Goal: Task Accomplishment & Management: Manage account settings

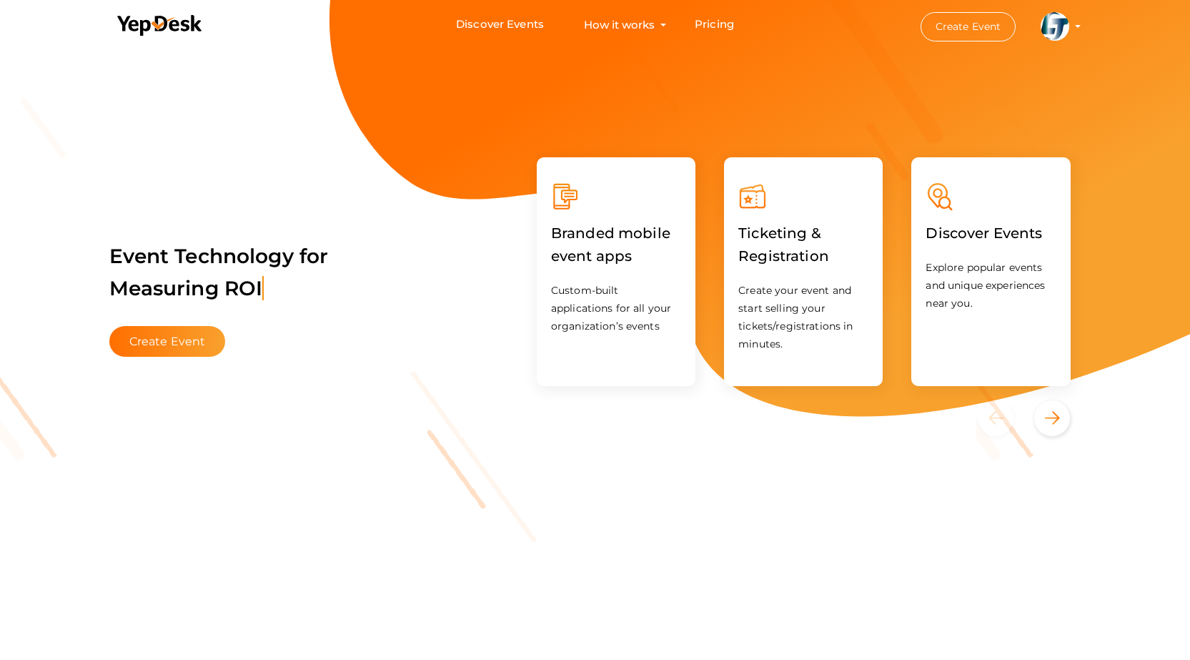
click at [1053, 39] on img at bounding box center [1055, 26] width 29 height 29
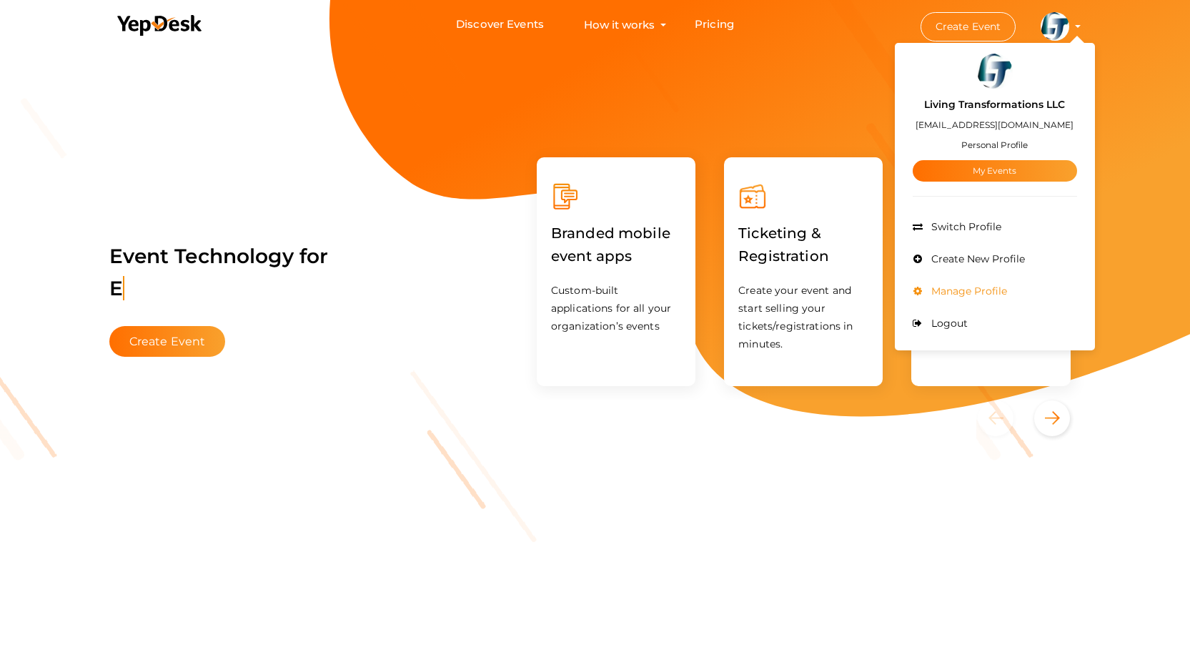
click at [950, 289] on span "Manage Profile" at bounding box center [967, 290] width 79 height 13
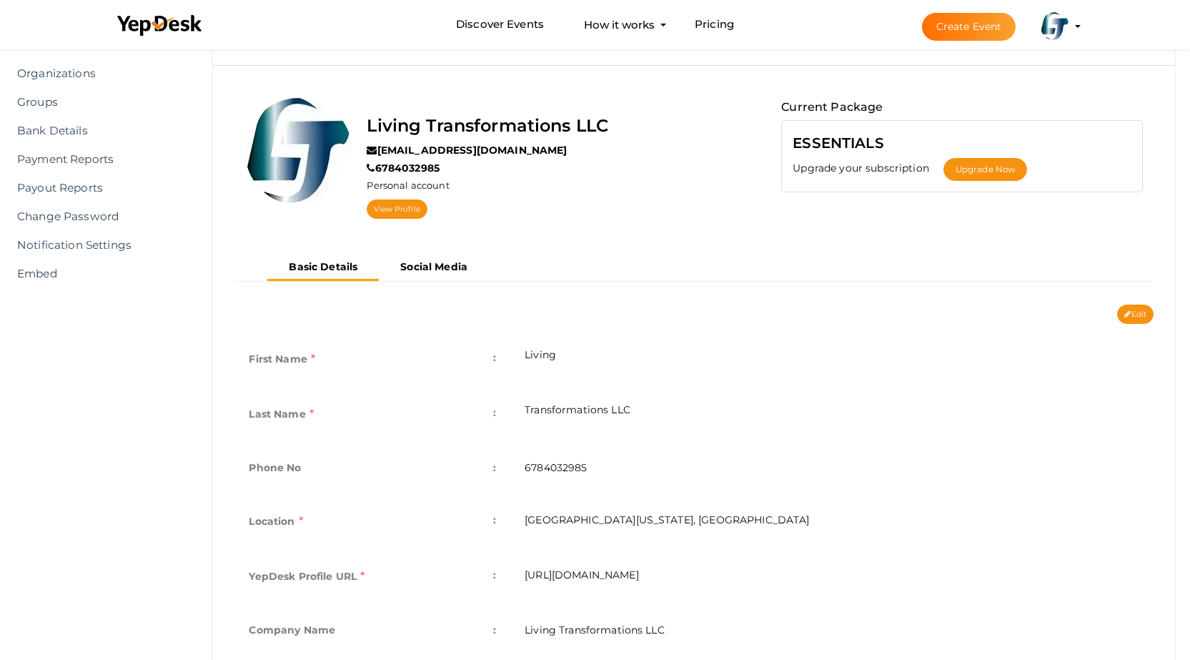
scroll to position [17, 0]
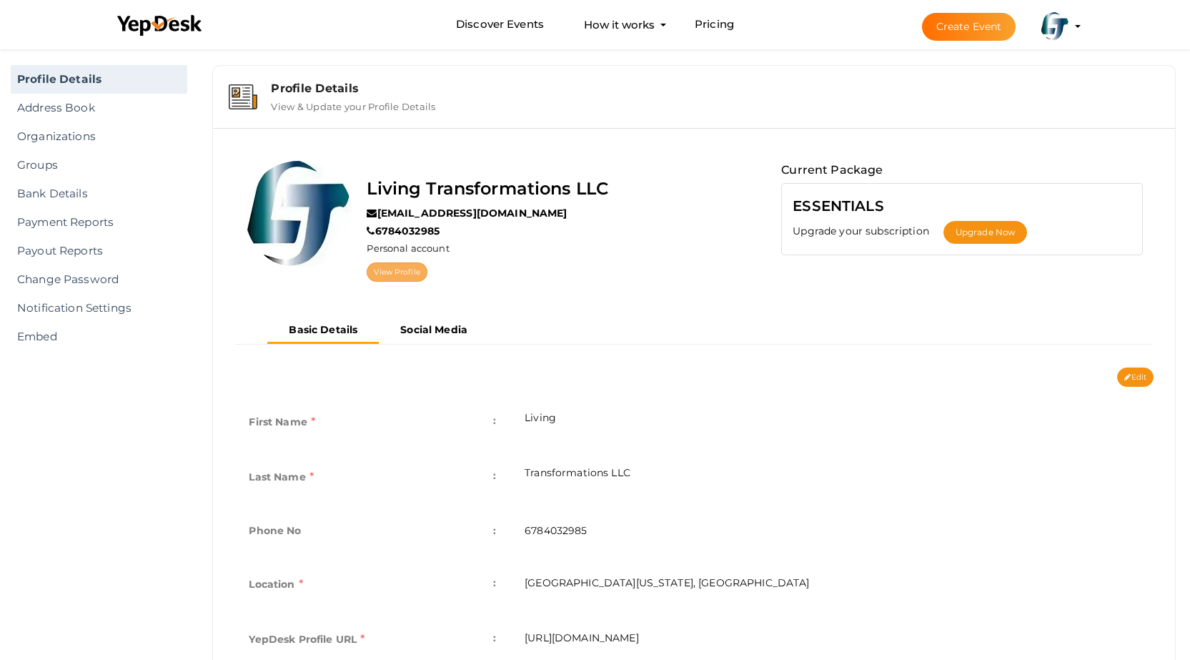
click at [408, 274] on link "View Profile" at bounding box center [397, 271] width 60 height 19
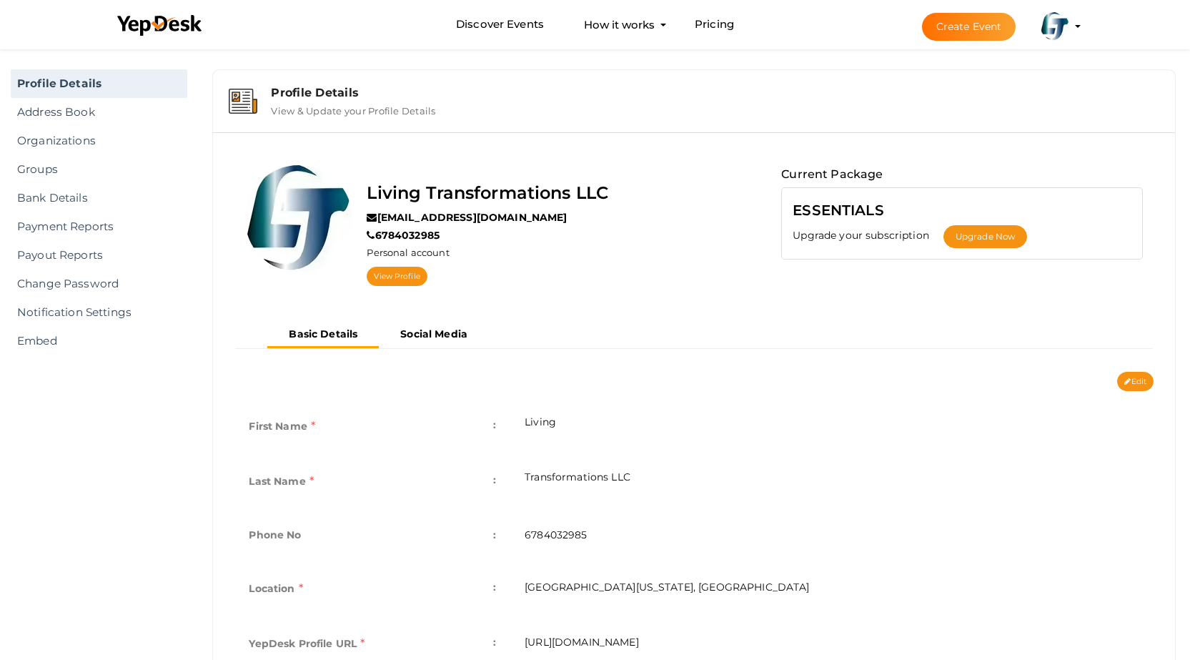
scroll to position [0, 0]
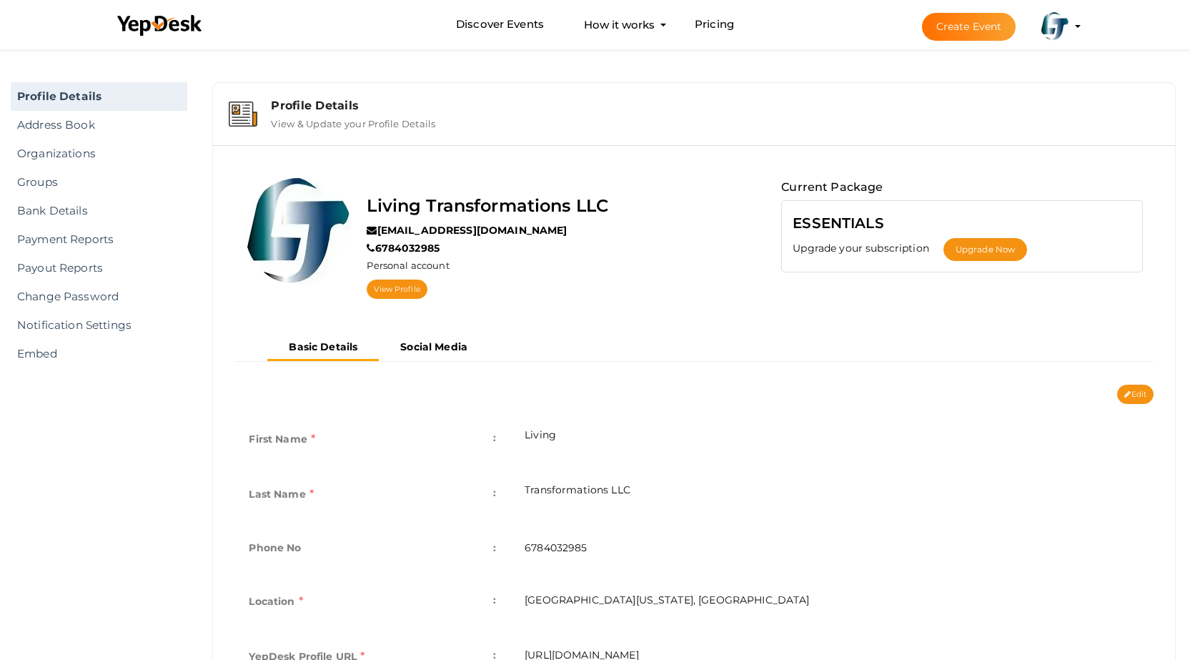
click at [305, 125] on label "View & Update your Profile Details" at bounding box center [353, 120] width 164 height 17
click at [308, 108] on div "Profile Details" at bounding box center [715, 106] width 888 height 14
click at [311, 117] on label "View & Update your Profile Details" at bounding box center [353, 120] width 164 height 17
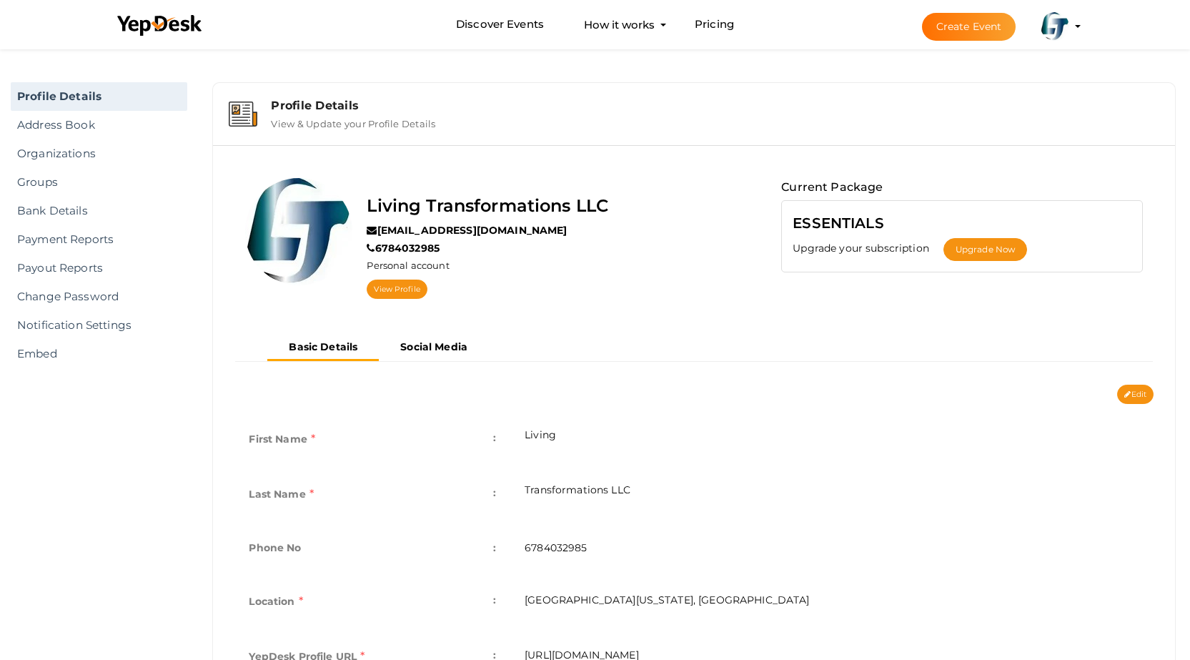
click at [311, 117] on label "View & Update your Profile Details" at bounding box center [353, 120] width 164 height 17
click at [1068, 15] on button "Living Transformations LLC ltcounselingat@proton.me Personal Profile My Events …" at bounding box center [1054, 26] width 37 height 30
click at [1071, 24] on button "Living Transformations LLC ltcounselingat@proton.me Personal Profile My Events …" at bounding box center [1054, 26] width 37 height 30
click at [1069, 26] on profile-pic at bounding box center [1055, 25] width 29 height 11
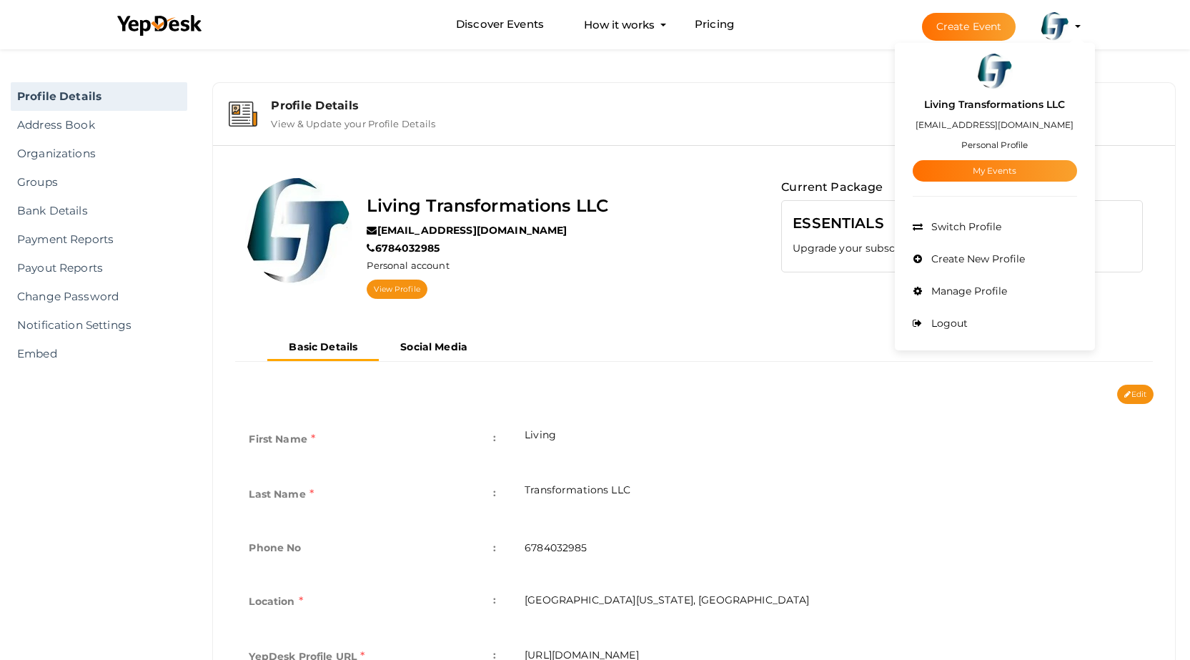
click at [1002, 147] on small "Personal Profile" at bounding box center [994, 144] width 66 height 11
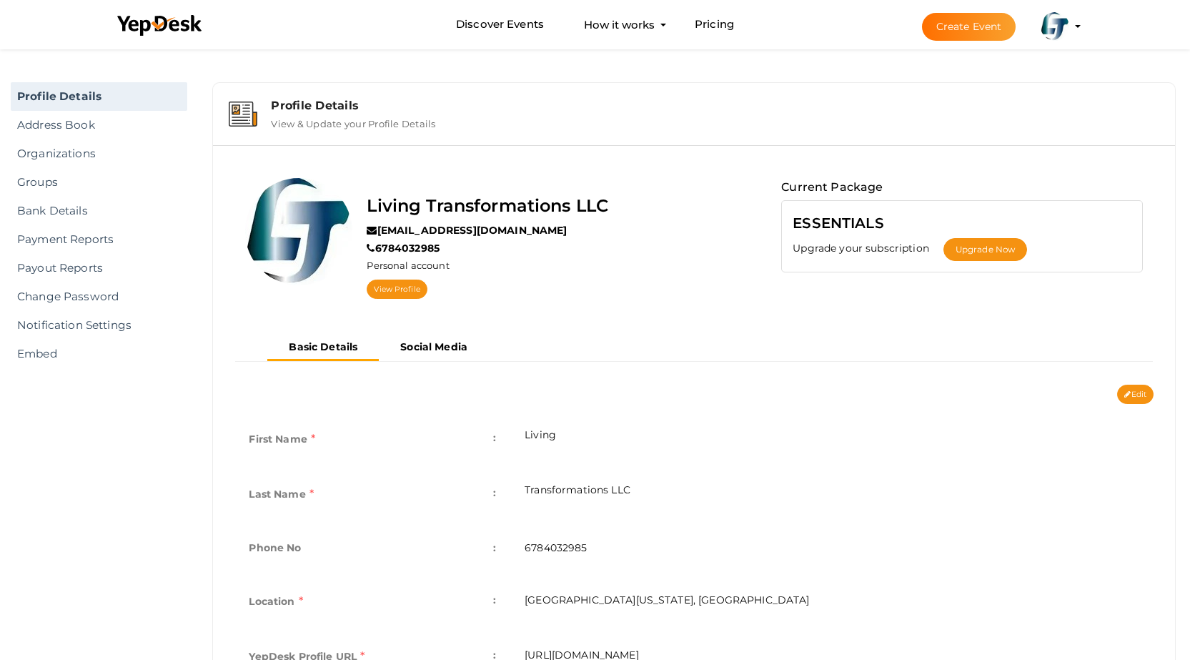
click at [1069, 27] on profile-pic at bounding box center [1055, 25] width 29 height 11
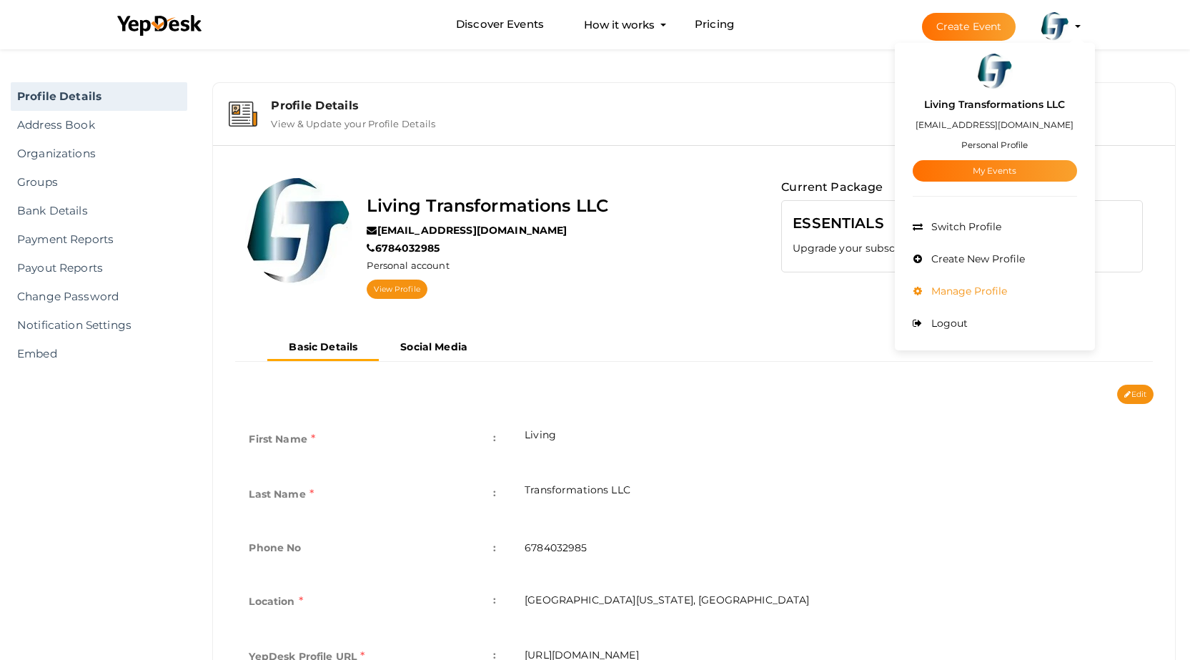
click at [983, 292] on span "Manage Profile" at bounding box center [967, 290] width 79 height 13
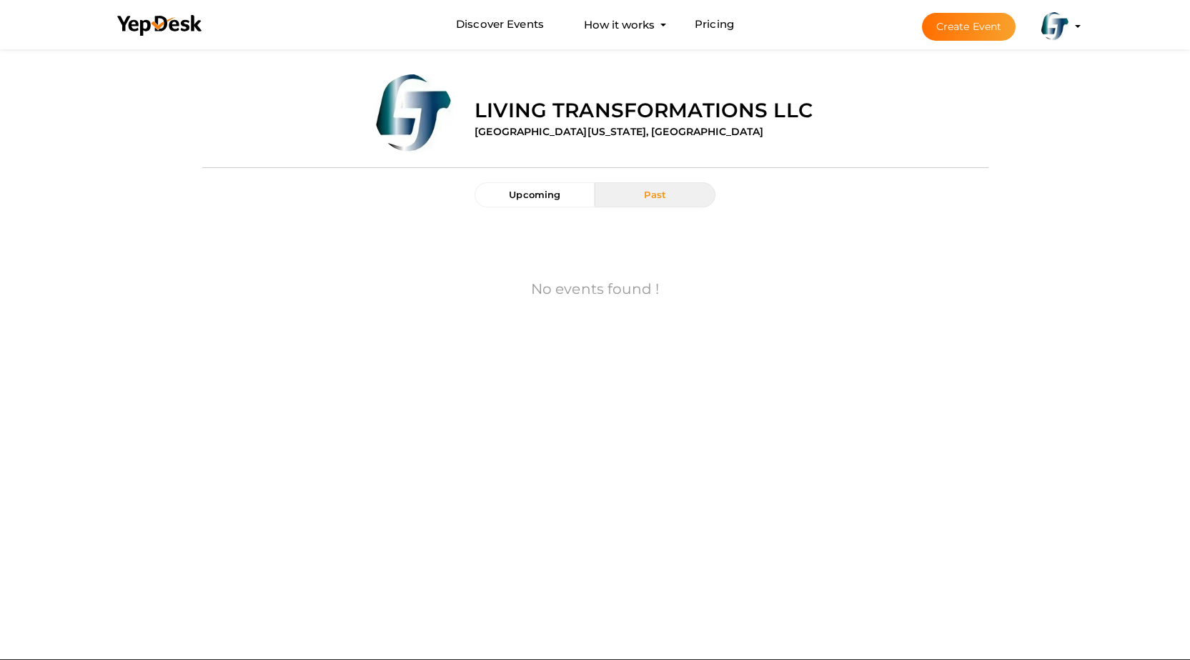
drag, startPoint x: 301, startPoint y: 244, endPoint x: 329, endPoint y: 232, distance: 30.1
click at [302, 244] on div "No events found !" at bounding box center [595, 291] width 765 height 139
click at [297, 227] on div "No events found !" at bounding box center [595, 291] width 765 height 139
click at [326, 275] on div "No events found !" at bounding box center [595, 291] width 765 height 139
click at [636, 204] on button "Past" at bounding box center [655, 194] width 120 height 25
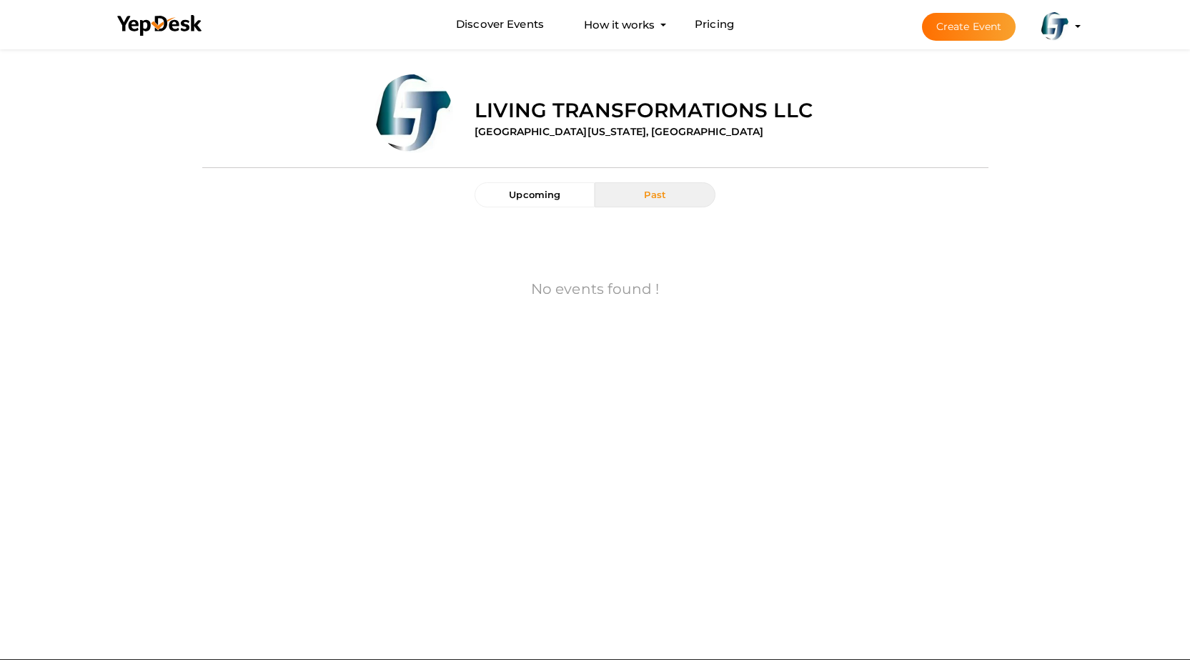
click at [1076, 28] on li "Create Event Living Transformations LLC [EMAIL_ADDRESS][DOMAIN_NAME] Personal P…" at bounding box center [988, 26] width 191 height 51
click at [1069, 25] on profile-pic at bounding box center [1055, 25] width 29 height 11
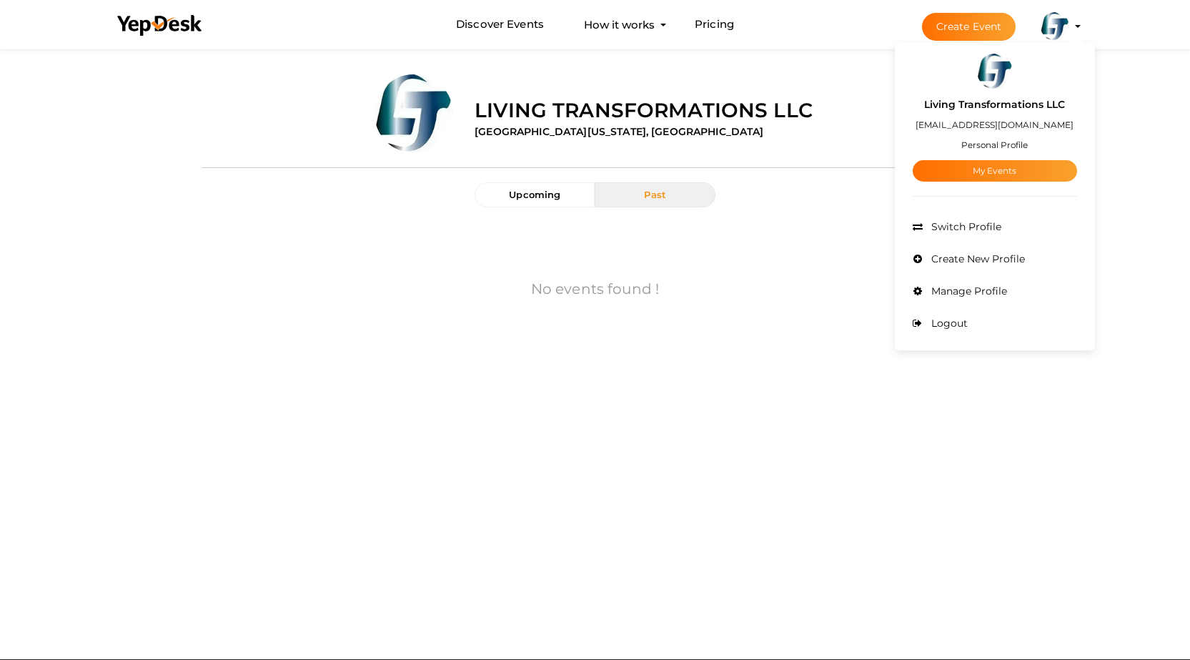
click at [710, 81] on div "Living Transformations LLC [GEOGRAPHIC_DATA], [US_STATE][GEOGRAPHIC_DATA], [GEO…" at bounding box center [726, 108] width 524 height 68
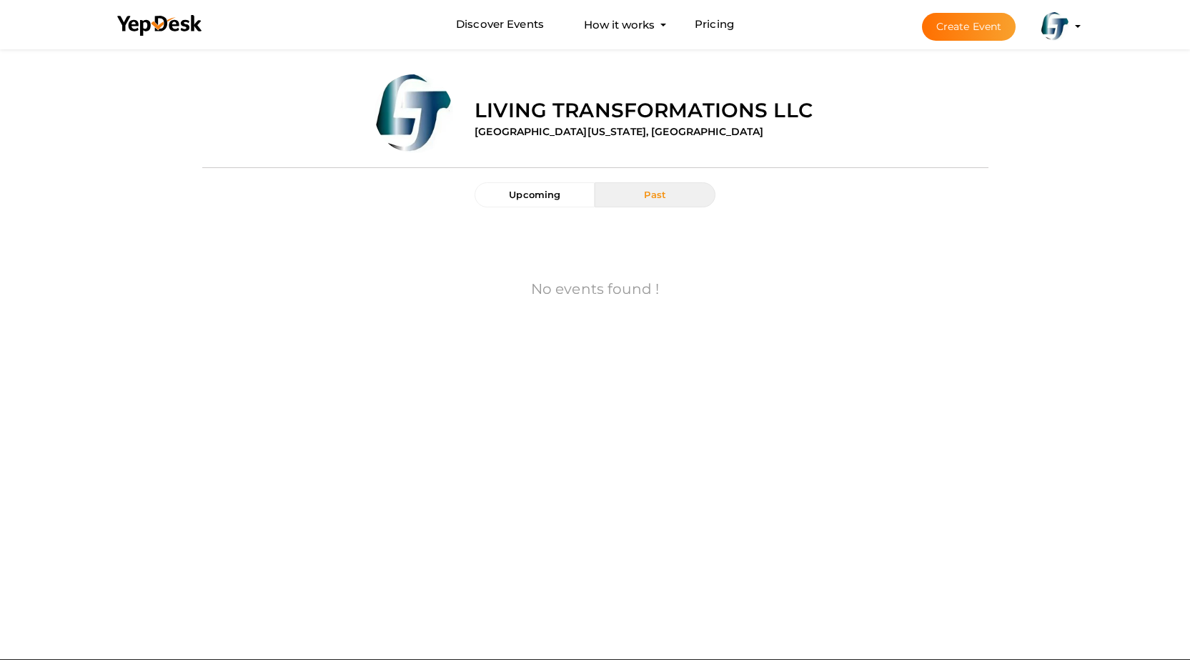
click at [1067, 29] on img at bounding box center [1055, 26] width 29 height 29
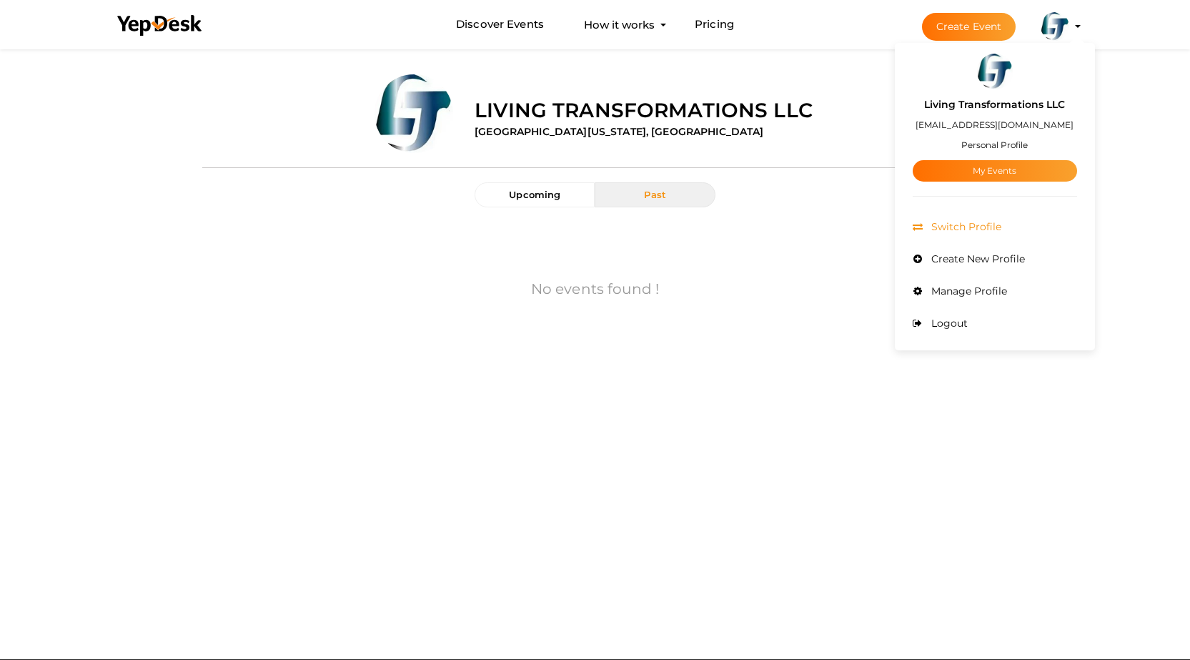
click at [968, 228] on span "Switch Profile" at bounding box center [965, 226] width 74 height 13
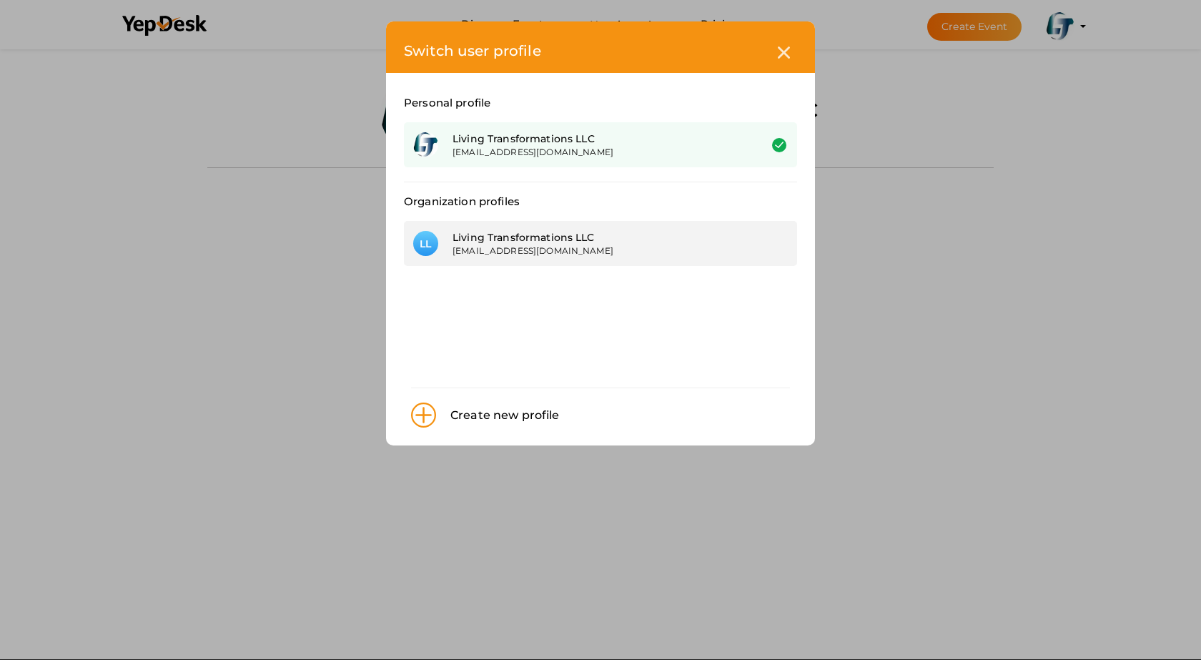
click at [495, 242] on div "Living Transformations LLC" at bounding box center [594, 237] width 285 height 14
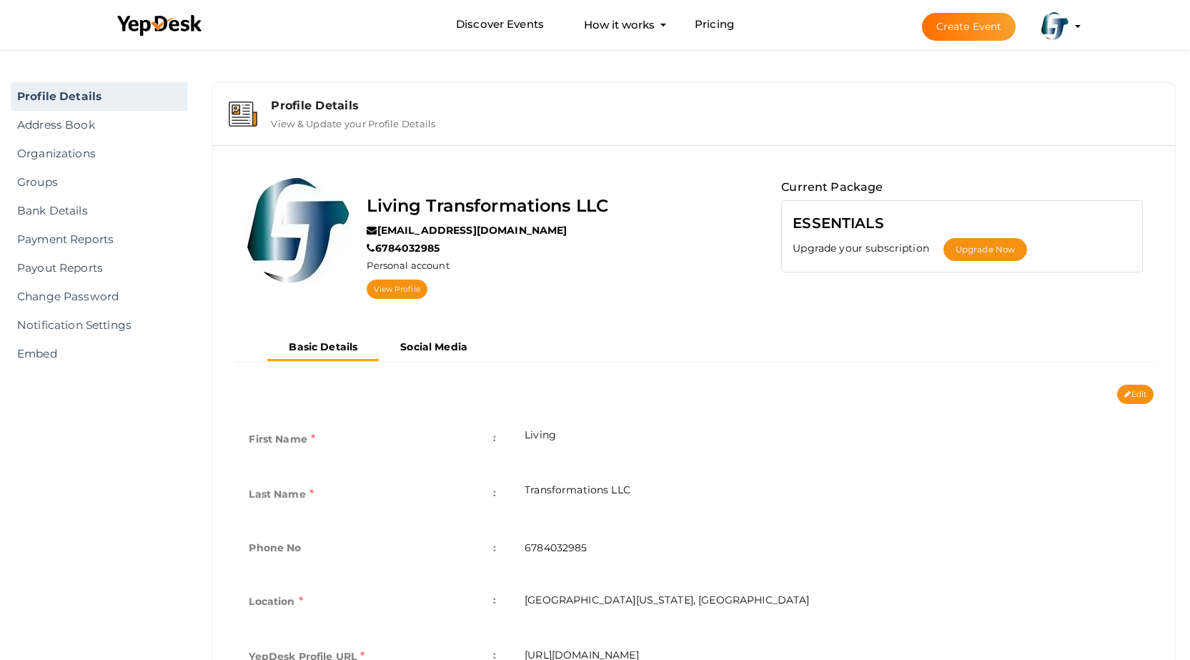
click at [1069, 26] on profile-pic at bounding box center [1055, 25] width 29 height 11
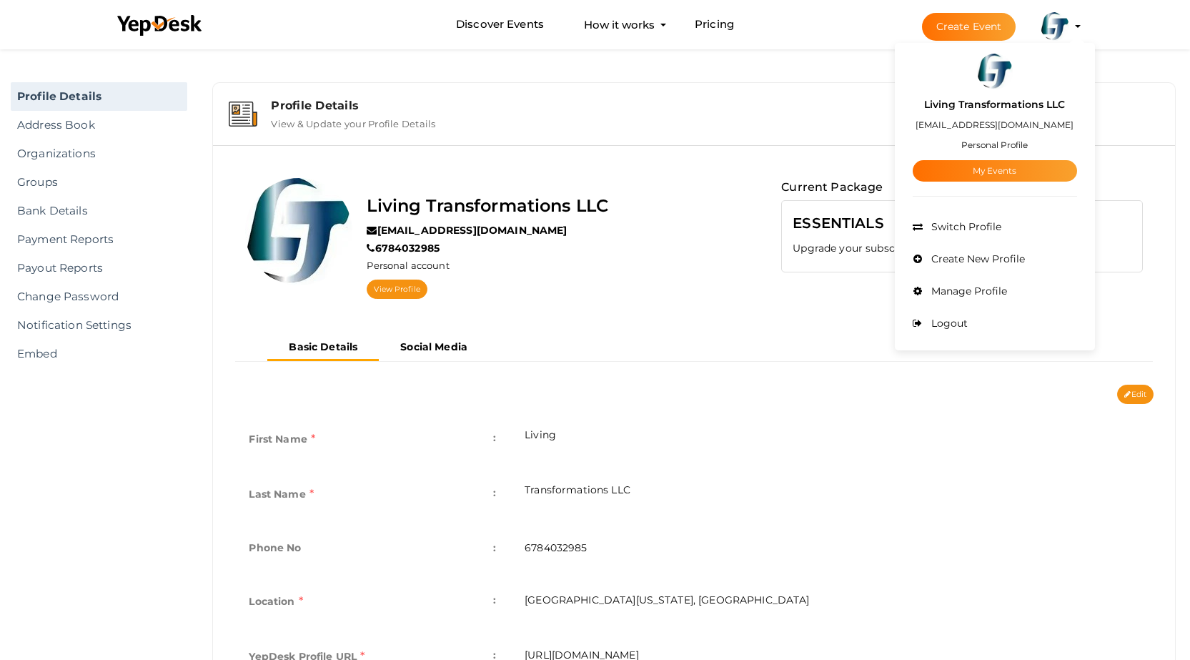
click at [459, 141] on div "Profile Details View & Update your Profile Details" at bounding box center [694, 114] width 962 height 62
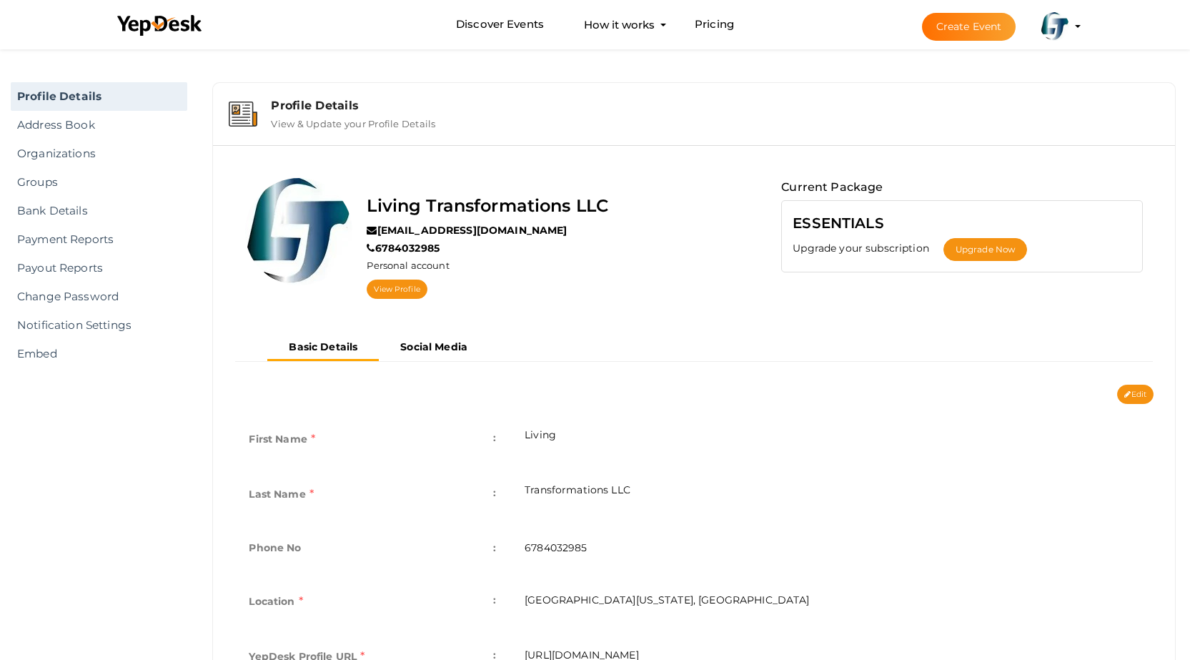
click at [303, 73] on div "Profile Details Address Book Organizations Groups Members SaaS App Users Submit…" at bounding box center [595, 60] width 1190 height 29
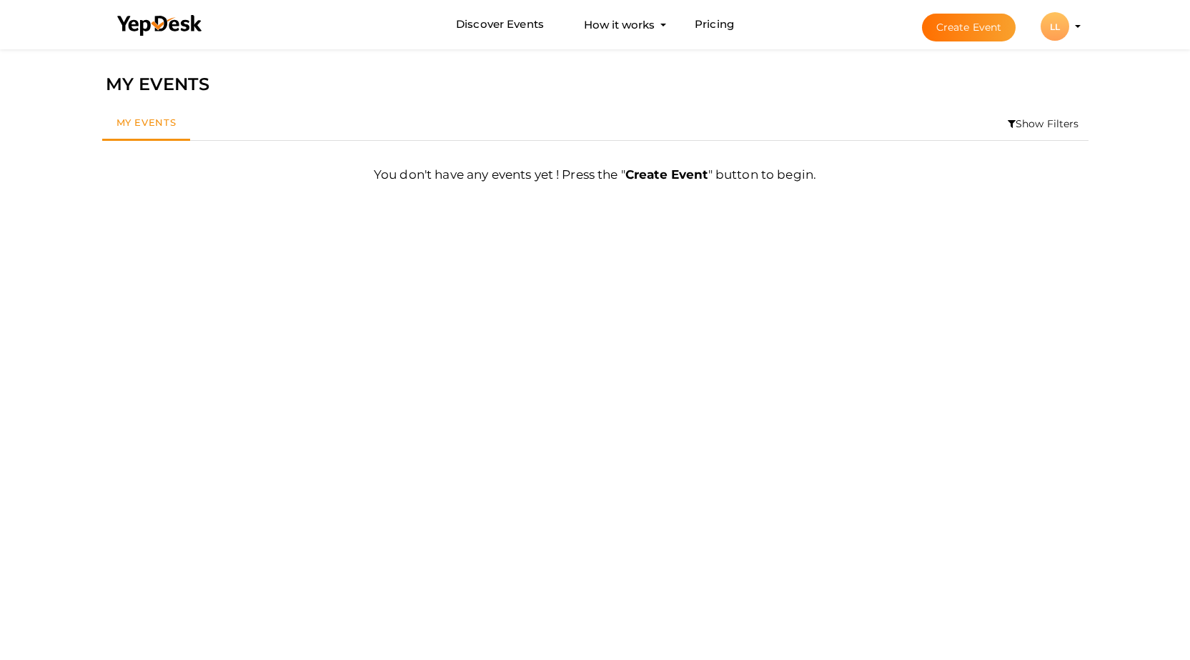
click at [1073, 29] on button "LL LL Living Transformations LLC [EMAIL_ADDRESS][DOMAIN_NAME] Organization Prof…" at bounding box center [1054, 26] width 37 height 30
click at [1080, 22] on li "Create Event LL LL Living Transformations LLC [EMAIL_ADDRESS][DOMAIN_NAME] Orga…" at bounding box center [988, 26] width 191 height 51
click at [1069, 26] on profile-pic "LL" at bounding box center [1055, 26] width 29 height 11
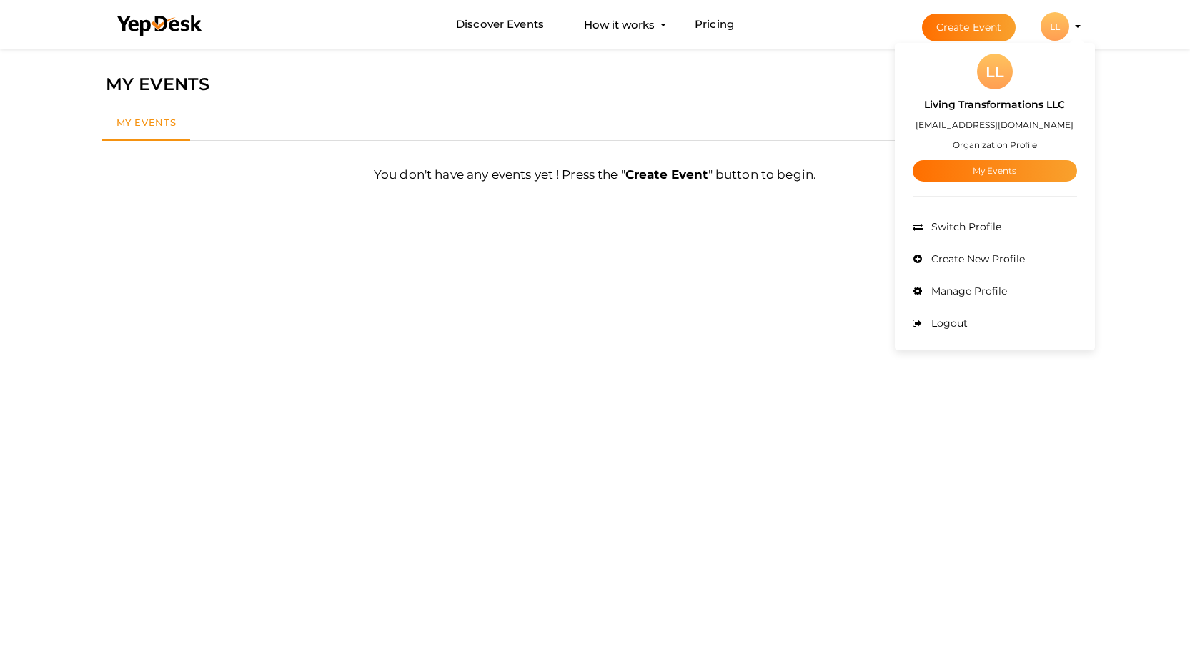
click at [1076, 28] on li "Create Event LL LL Living Transformations LLC ltcounselingat@proton.me Organiza…" at bounding box center [988, 26] width 191 height 51
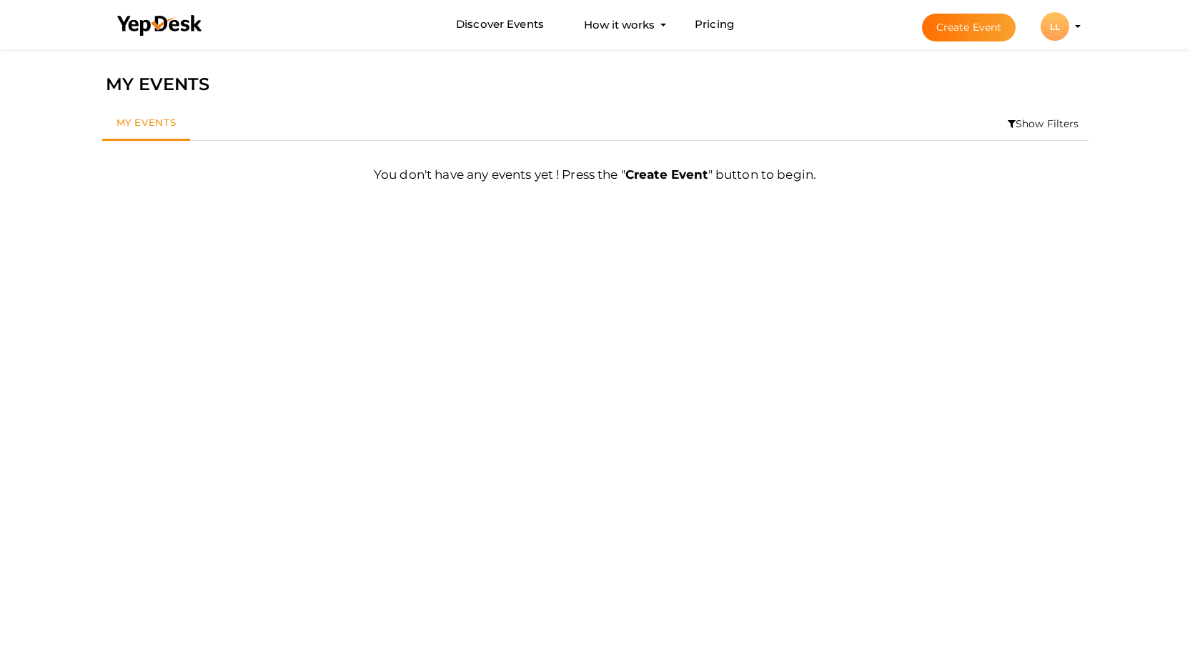
click at [1076, 28] on li "Create Event LL LL Living Transformations LLC ltcounselingat@proton.me Organiza…" at bounding box center [988, 26] width 191 height 51
click at [1078, 28] on li "Create Event LL LL Living Transformations LLC ltcounselingat@proton.me Organiza…" at bounding box center [988, 26] width 191 height 51
click at [1081, 25] on li "Create Event LL LL Living Transformations LLC ltcounselingat@proton.me Organiza…" at bounding box center [988, 26] width 191 height 51
click at [1069, 26] on profile-pic "LL" at bounding box center [1055, 26] width 29 height 11
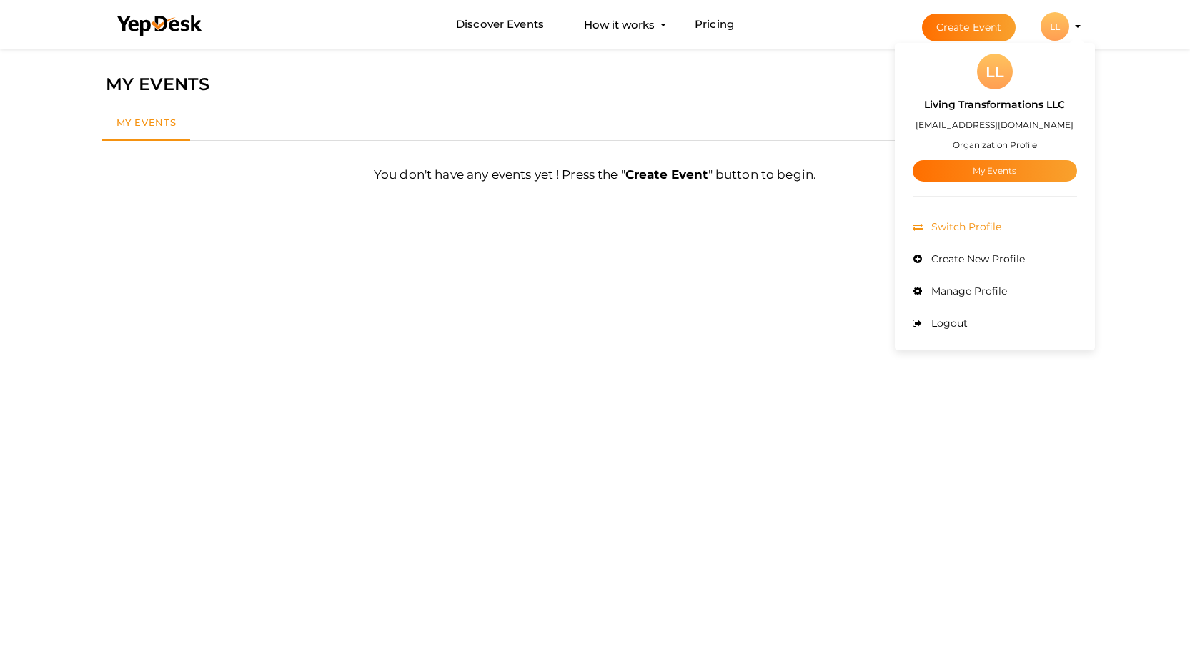
click at [968, 227] on span "Switch Profile" at bounding box center [965, 226] width 74 height 13
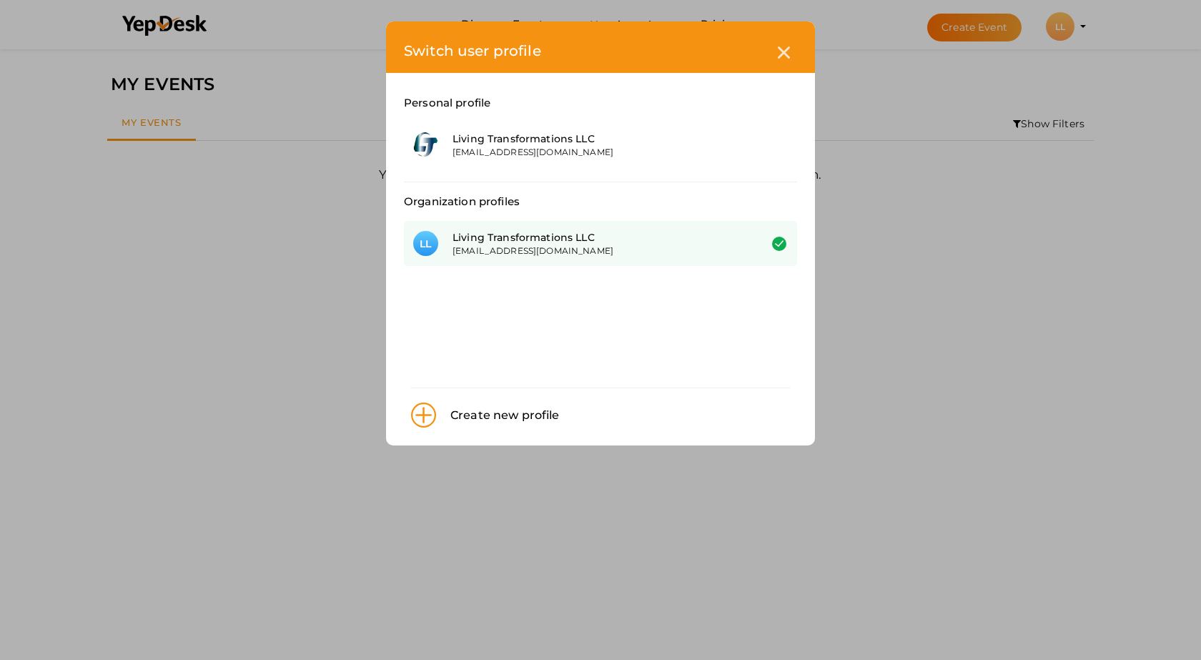
click at [560, 240] on div "Living Transformations LLC" at bounding box center [594, 237] width 285 height 14
click at [949, 272] on div "Switch user profile Personal profile Living Transformations LLC ltcounselingat@…" at bounding box center [600, 330] width 1201 height 660
click at [1007, 274] on div "Switch user profile Personal profile Living Transformations LLC ltcounselingat@…" at bounding box center [600, 330] width 1201 height 660
click at [793, 49] on div at bounding box center [783, 52] width 26 height 26
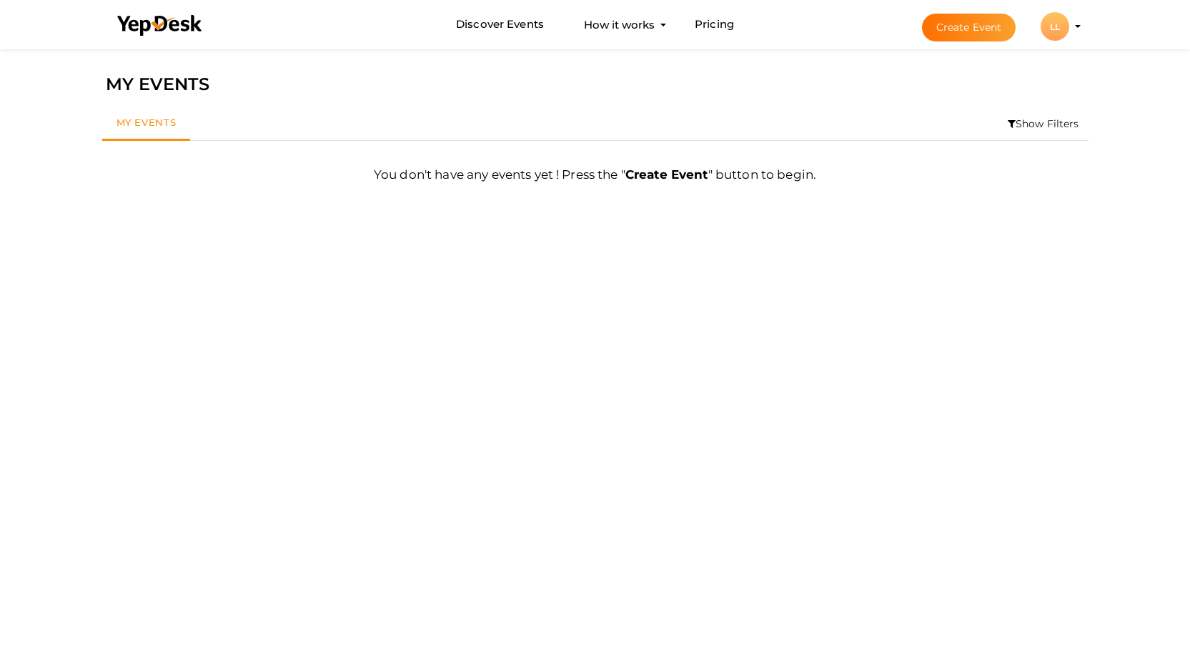
click at [1076, 29] on li "Create Event LL LL Living Transformations LLC ltcounselingat@proton.me Organiza…" at bounding box center [988, 26] width 191 height 51
click at [1081, 27] on li "Create Event LL LL Living Transformations LLC ltcounselingat@proton.me Organiza…" at bounding box center [988, 26] width 191 height 51
click at [1069, 27] on profile-pic "LL" at bounding box center [1055, 26] width 29 height 11
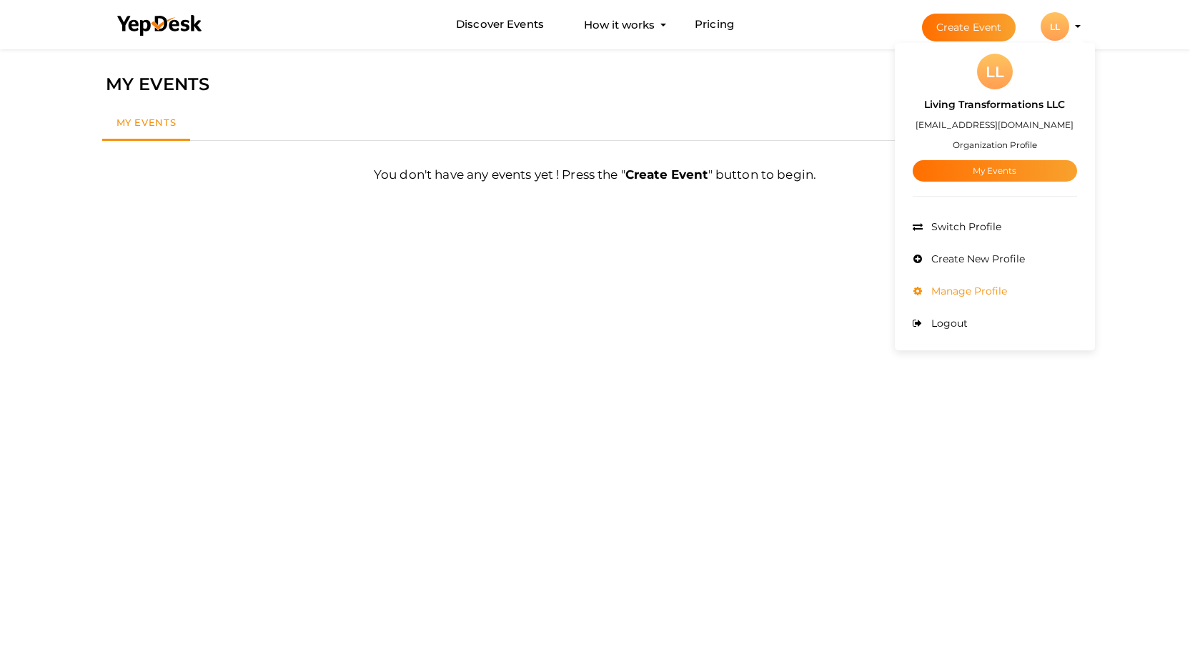
click at [963, 287] on span "Manage Profile" at bounding box center [967, 290] width 79 height 13
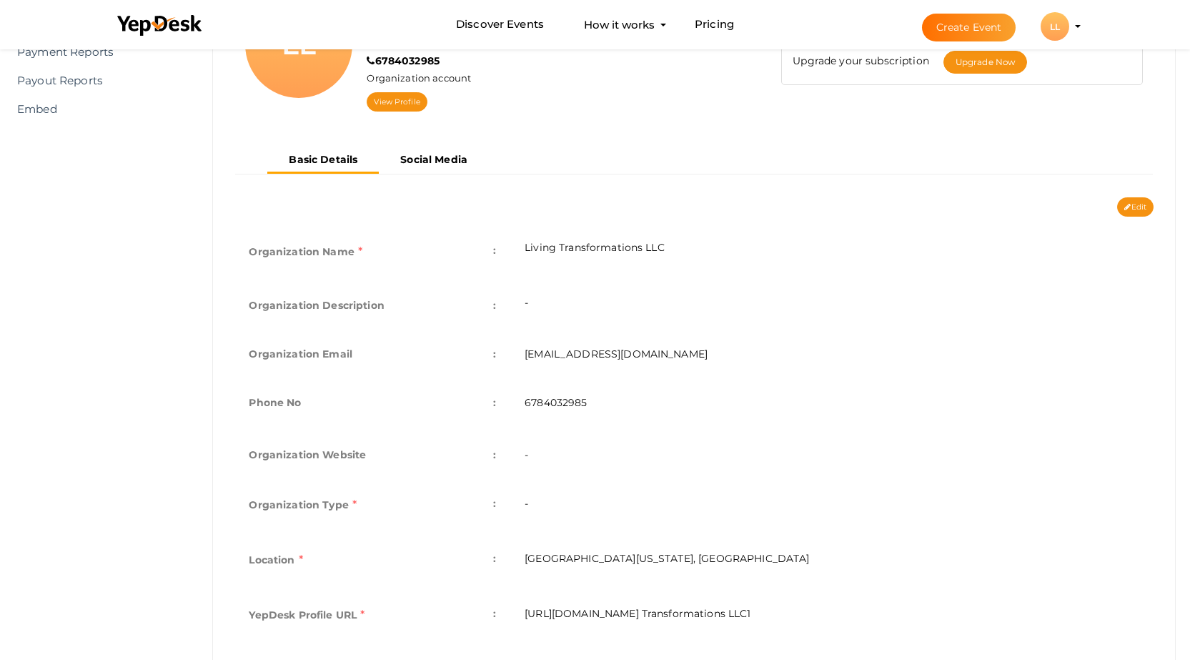
scroll to position [155, 0]
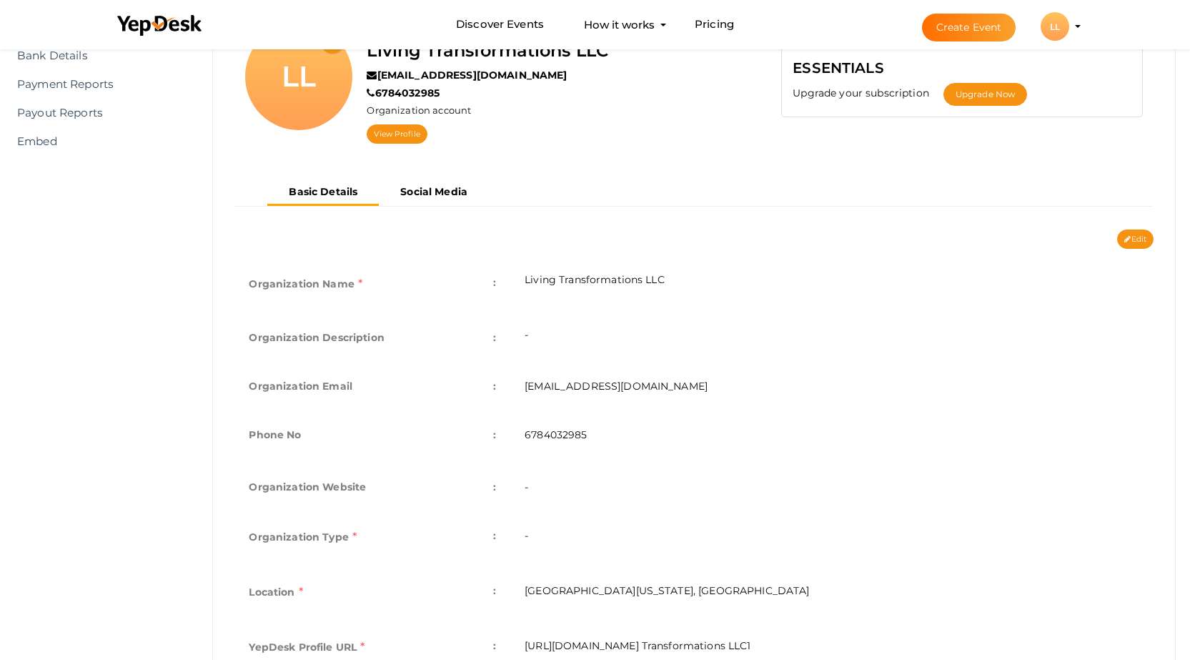
click at [547, 334] on td "-" at bounding box center [831, 337] width 643 height 49
click at [523, 336] on td "-" at bounding box center [831, 337] width 643 height 49
click at [527, 337] on td "-" at bounding box center [831, 337] width 643 height 49
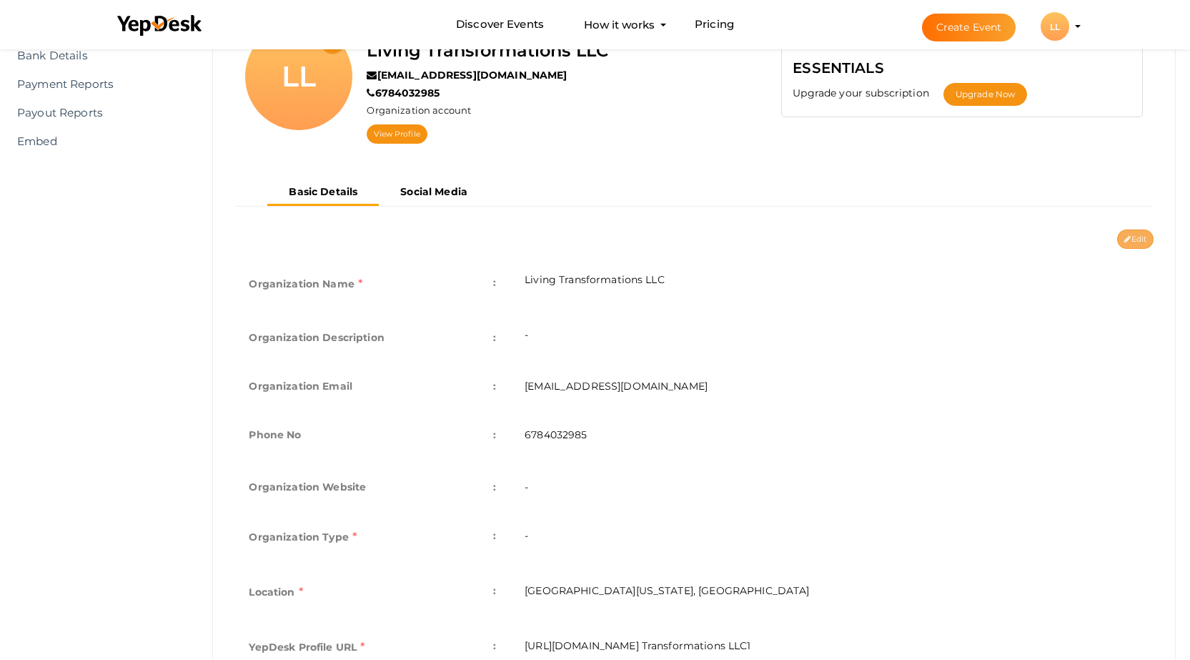
click at [1140, 240] on button "Edit" at bounding box center [1135, 238] width 36 height 19
type input "Living Transformations LLC"
type input "[EMAIL_ADDRESS][DOMAIN_NAME]"
type input "6784032985"
select select "9"
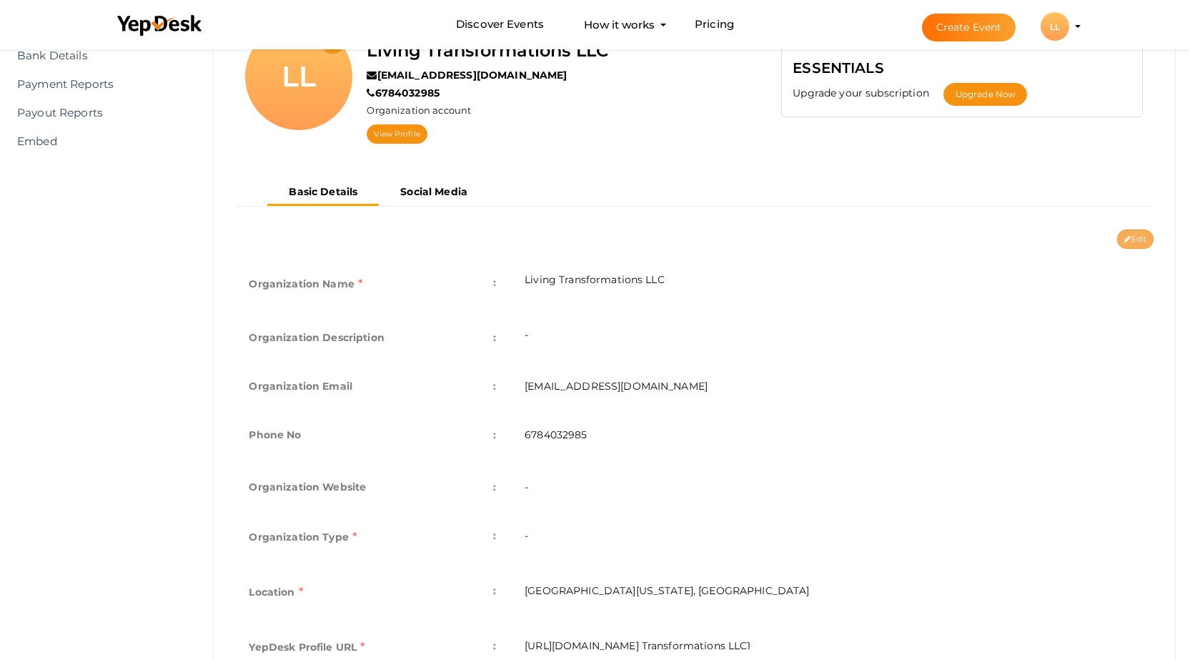
type input "[GEOGRAPHIC_DATA][US_STATE], [GEOGRAPHIC_DATA]"
type input "Living Transformations LLC1"
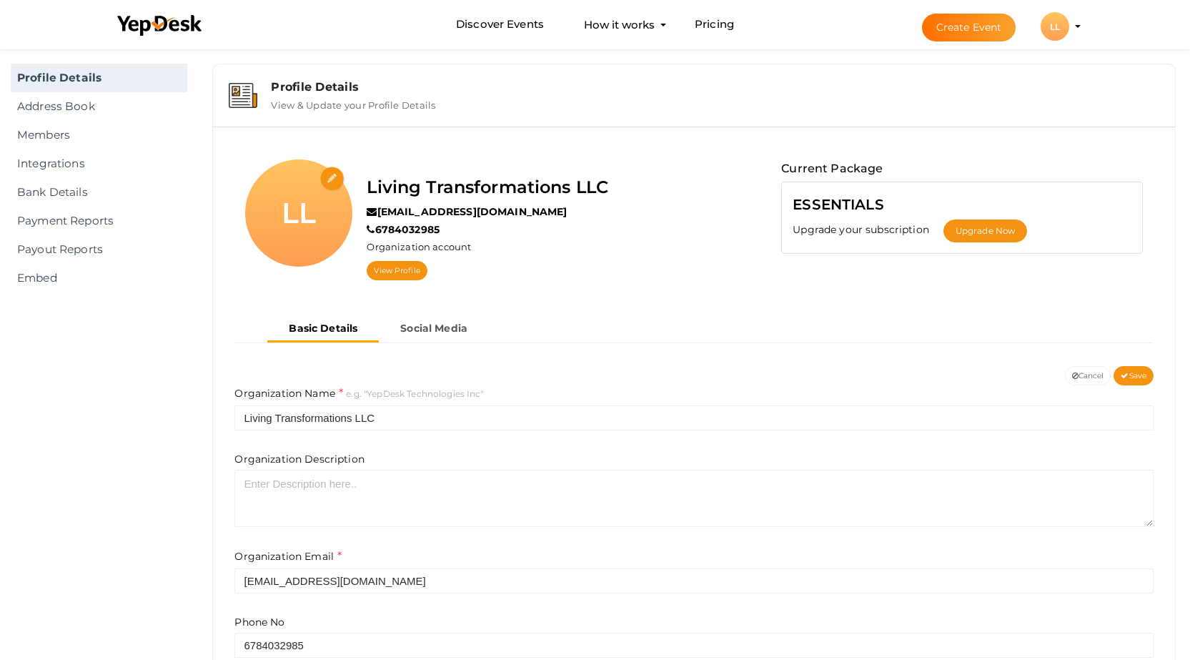
scroll to position [12, 0]
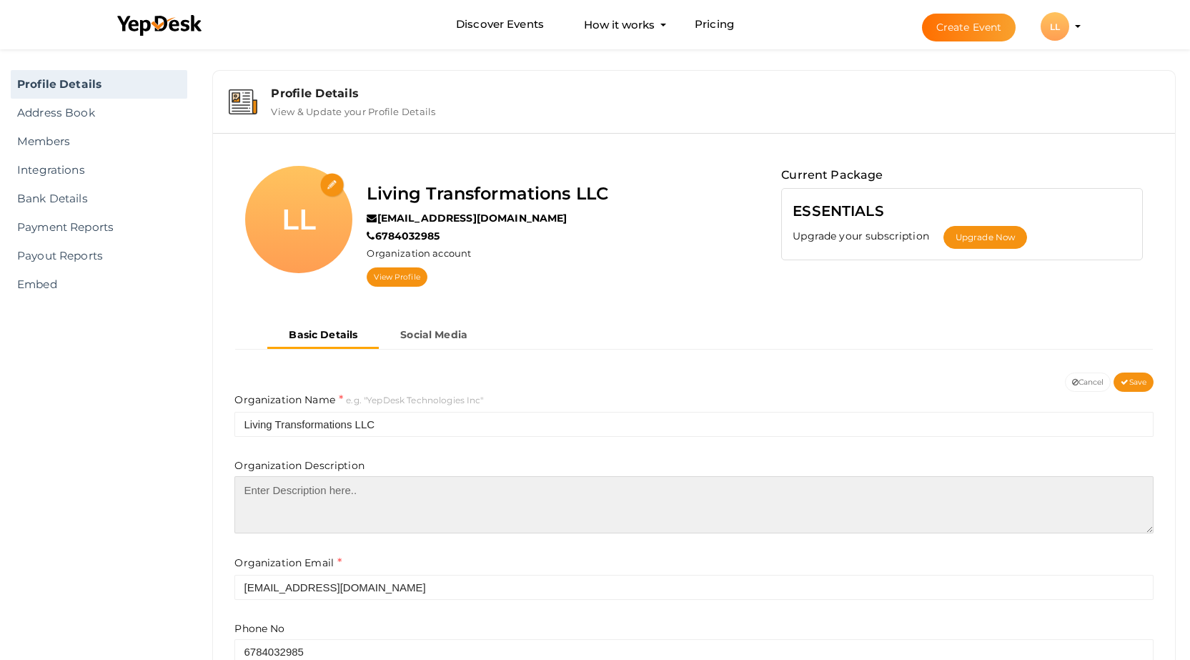
click at [304, 497] on textarea at bounding box center [693, 504] width 919 height 57
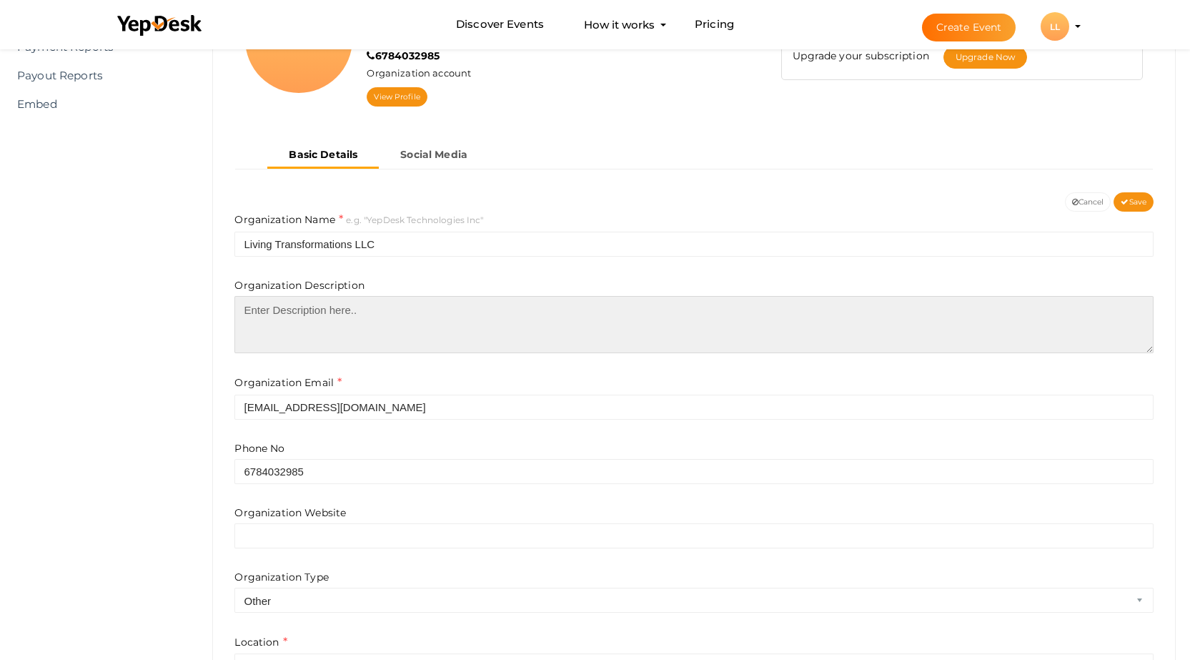
scroll to position [0, 0]
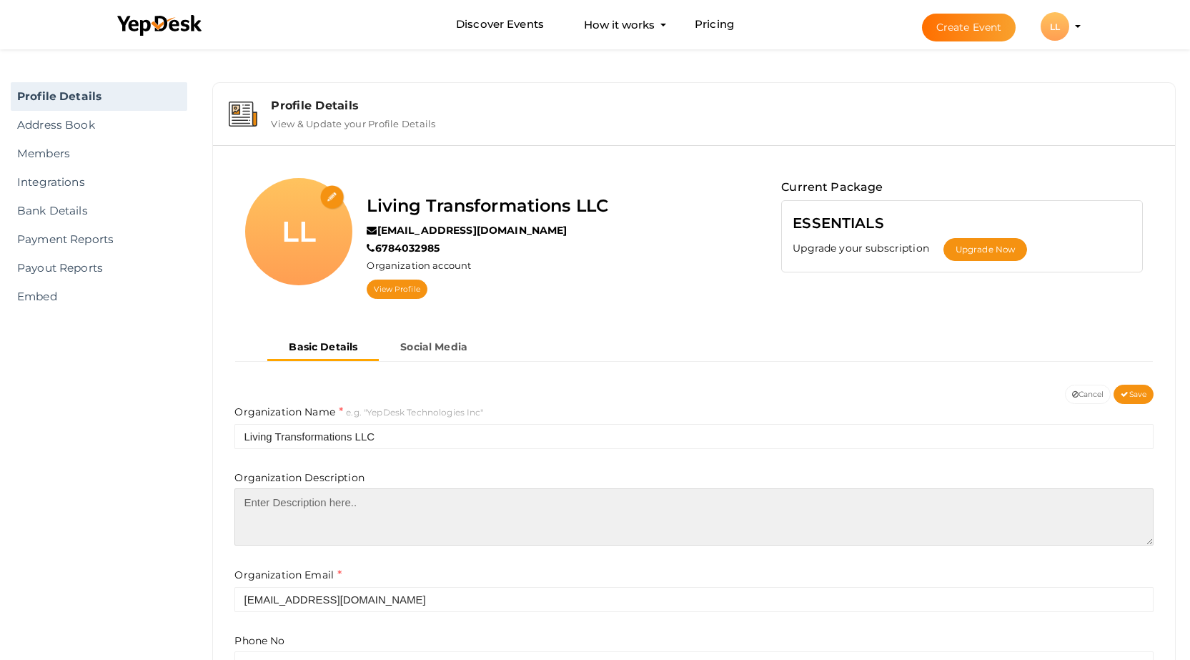
click at [318, 502] on textarea at bounding box center [693, 516] width 919 height 57
paste textarea "We believe in providing our clients with the tools necessary to manage problems…"
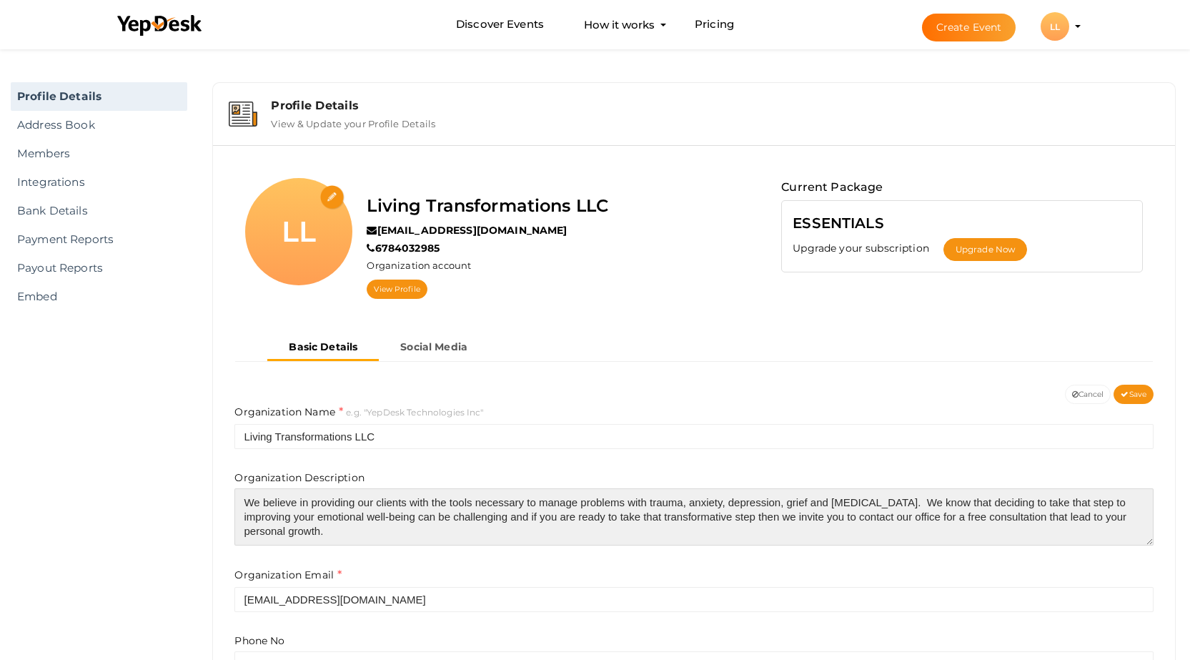
drag, startPoint x: 943, startPoint y: 500, endPoint x: 230, endPoint y: 477, distance: 712.9
click at [520, 516] on textarea "We know that deciding to take that step to improving your emotional well-being …" at bounding box center [693, 516] width 919 height 57
paste textarea "​Living Transformations, LLC also offers TeleMental Health / Video Counseling, …"
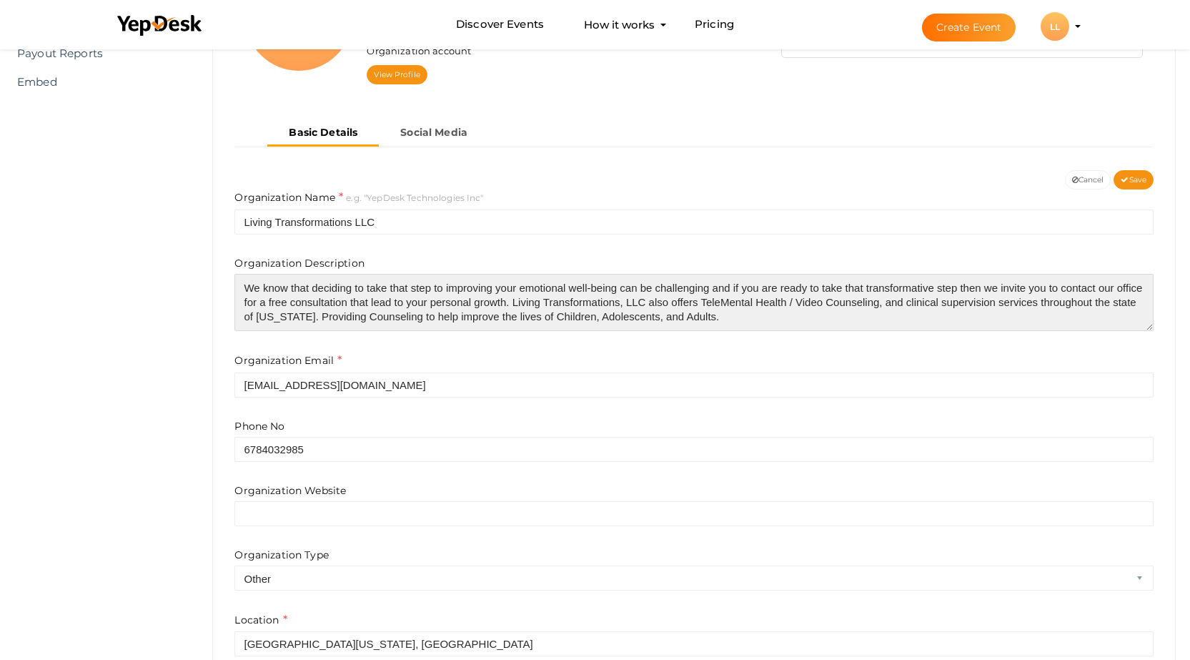
scroll to position [357, 0]
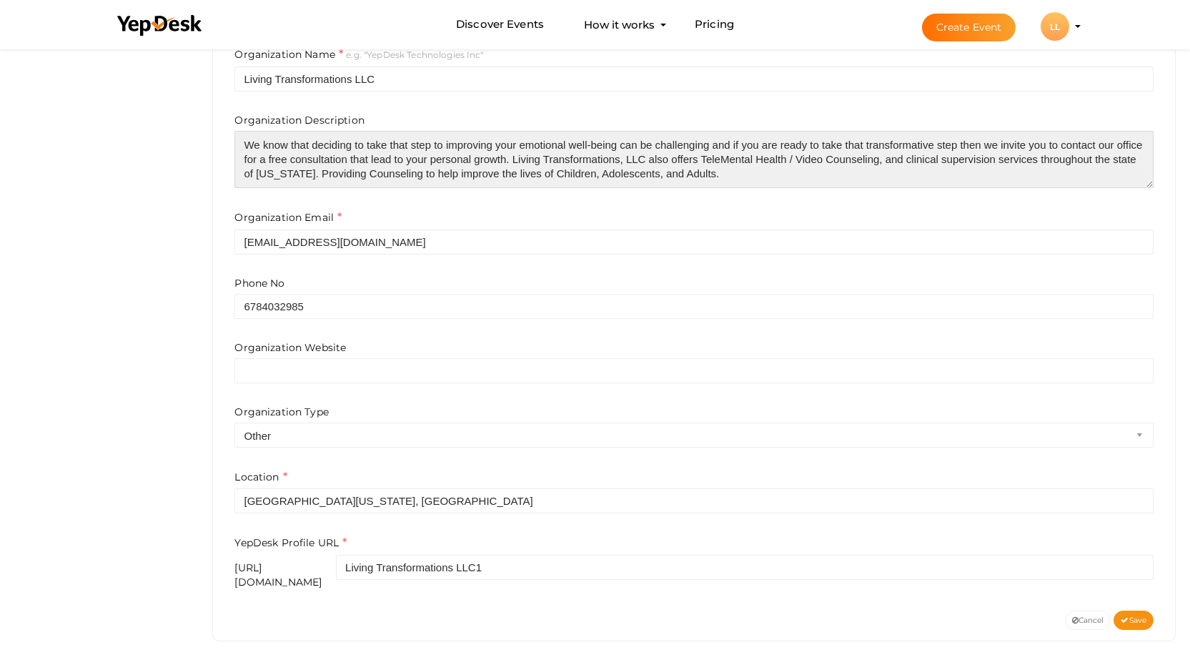
type textarea "We know that deciding to take that step to improving your emotional well-being …"
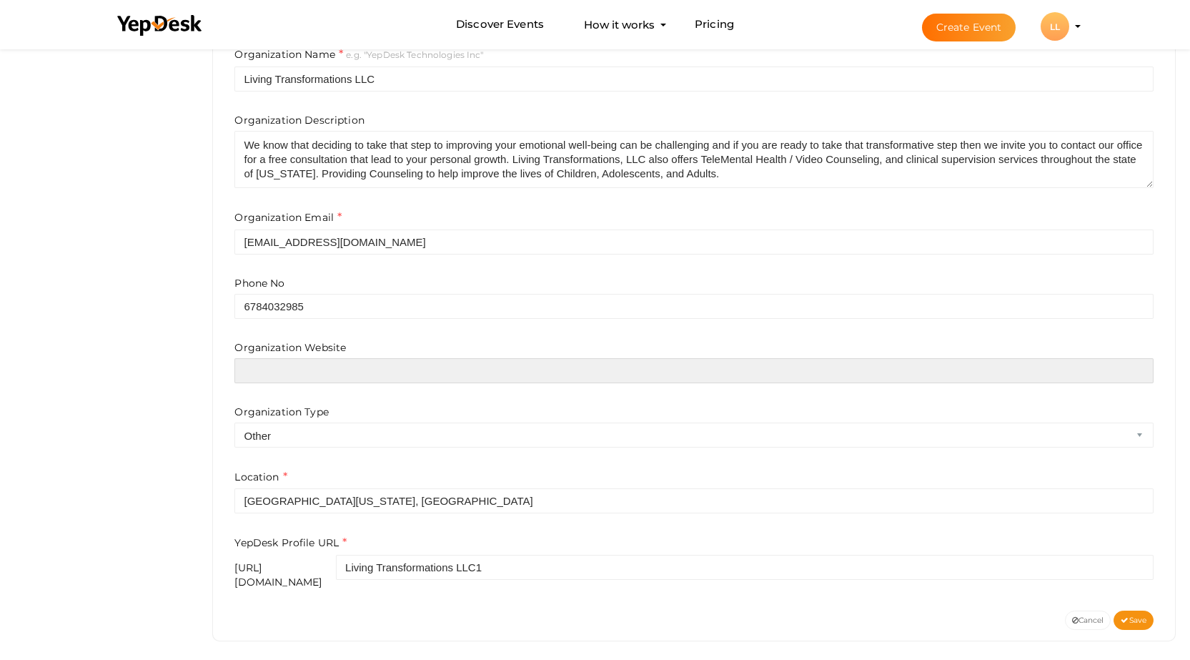
click at [294, 370] on input "text" at bounding box center [693, 370] width 919 height 25
paste input "https://lt-counseling.com/"
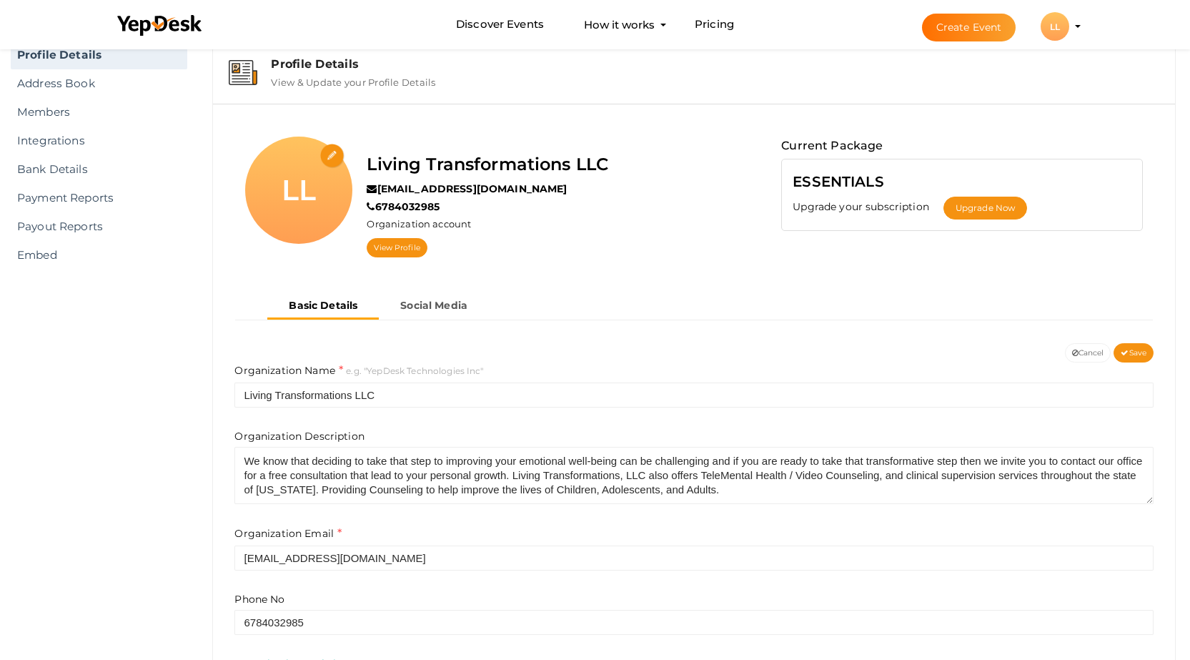
scroll to position [0, 0]
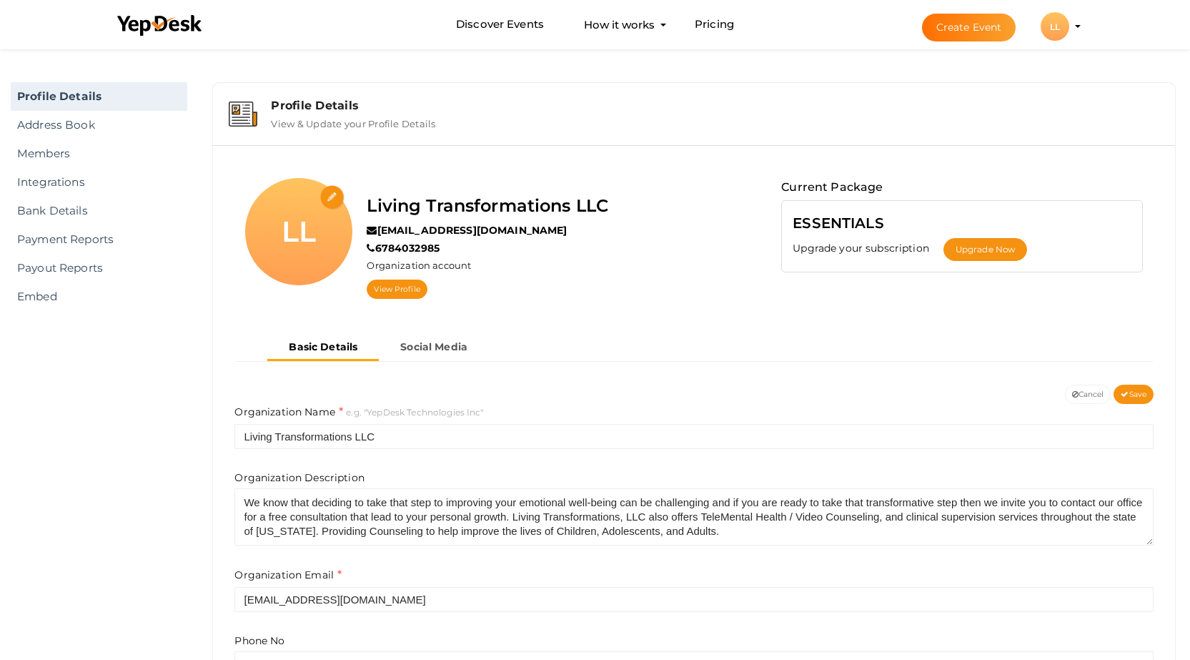
type input "https://lt-counseling.com/"
click at [331, 200] on input "file" at bounding box center [332, 197] width 25 height 25
type input "C:\fakepath\logo lt.jpg"
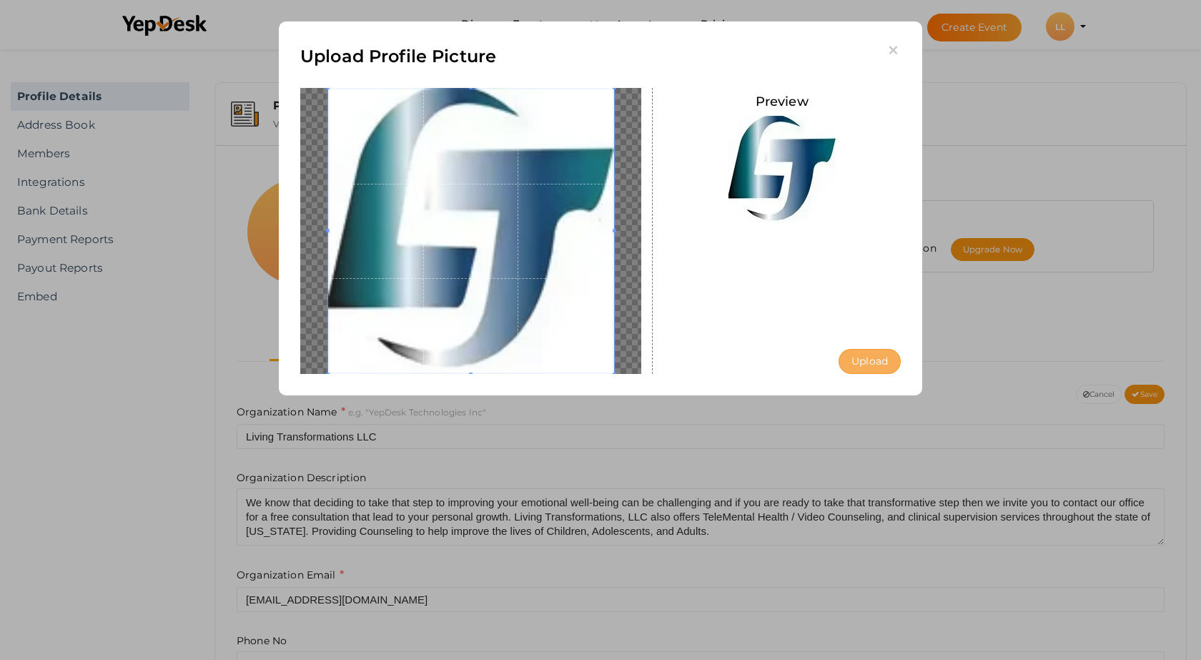
click at [869, 358] on button "Upload" at bounding box center [869, 361] width 62 height 25
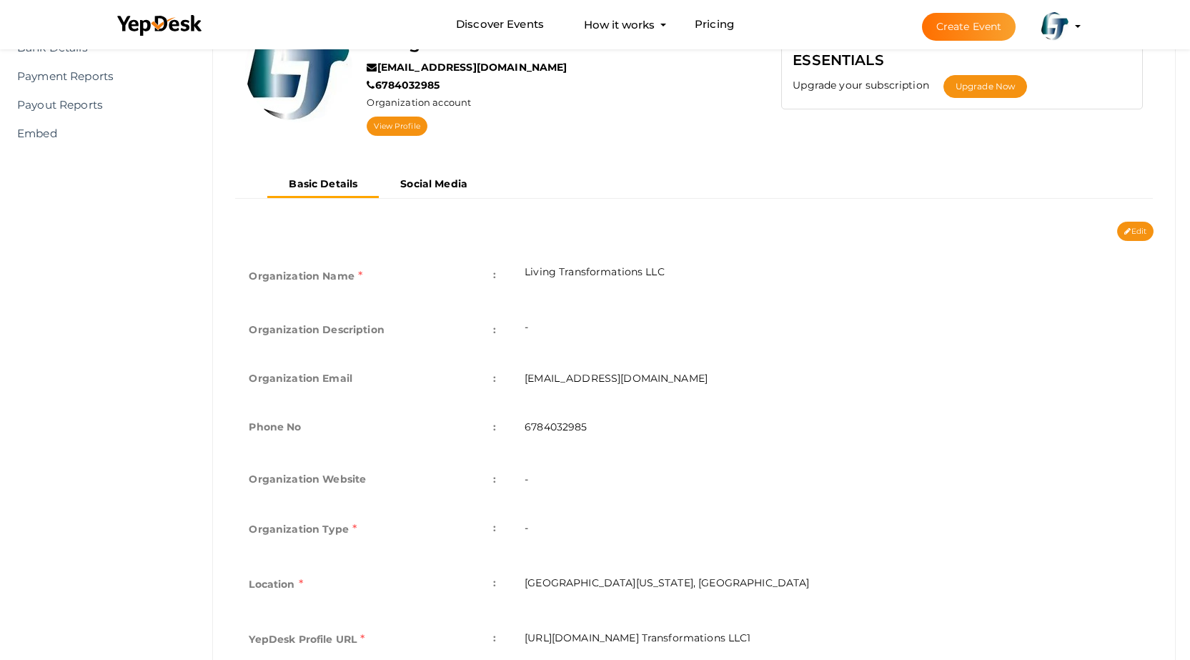
scroll to position [214, 0]
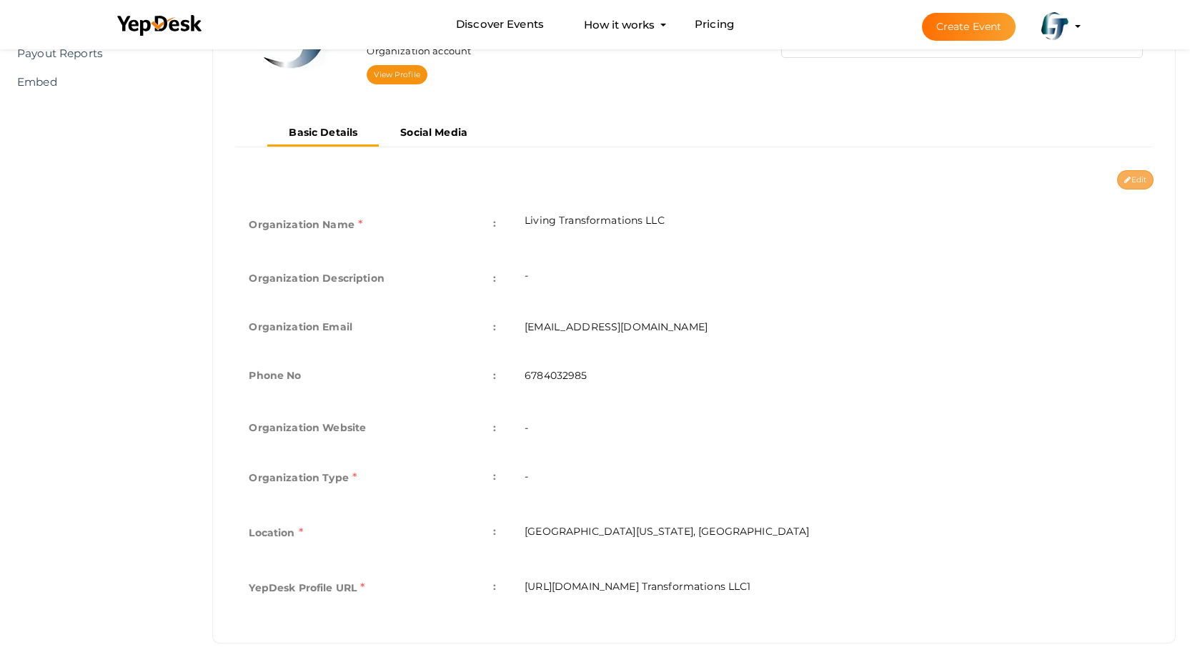
click at [1121, 179] on button "Edit" at bounding box center [1135, 179] width 36 height 19
type input "Living Transformations LLC"
type input "[EMAIL_ADDRESS][DOMAIN_NAME]"
type input "6784032985"
select select "9"
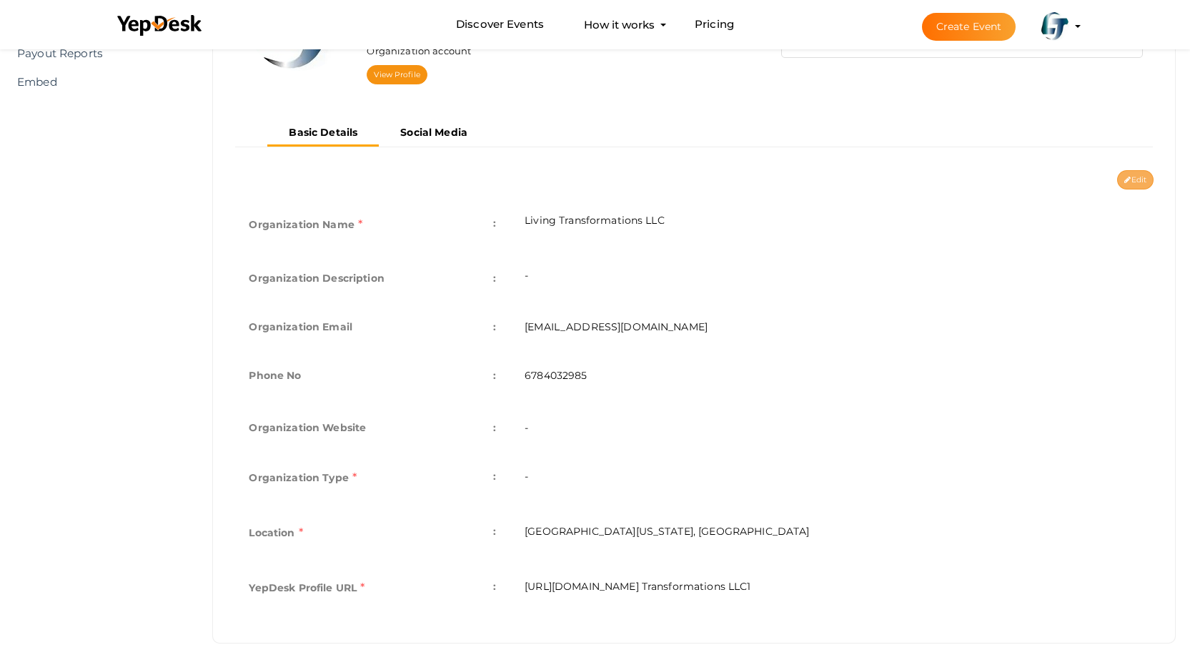
type input "[GEOGRAPHIC_DATA][US_STATE], [GEOGRAPHIC_DATA]"
type input "Living Transformations LLC1"
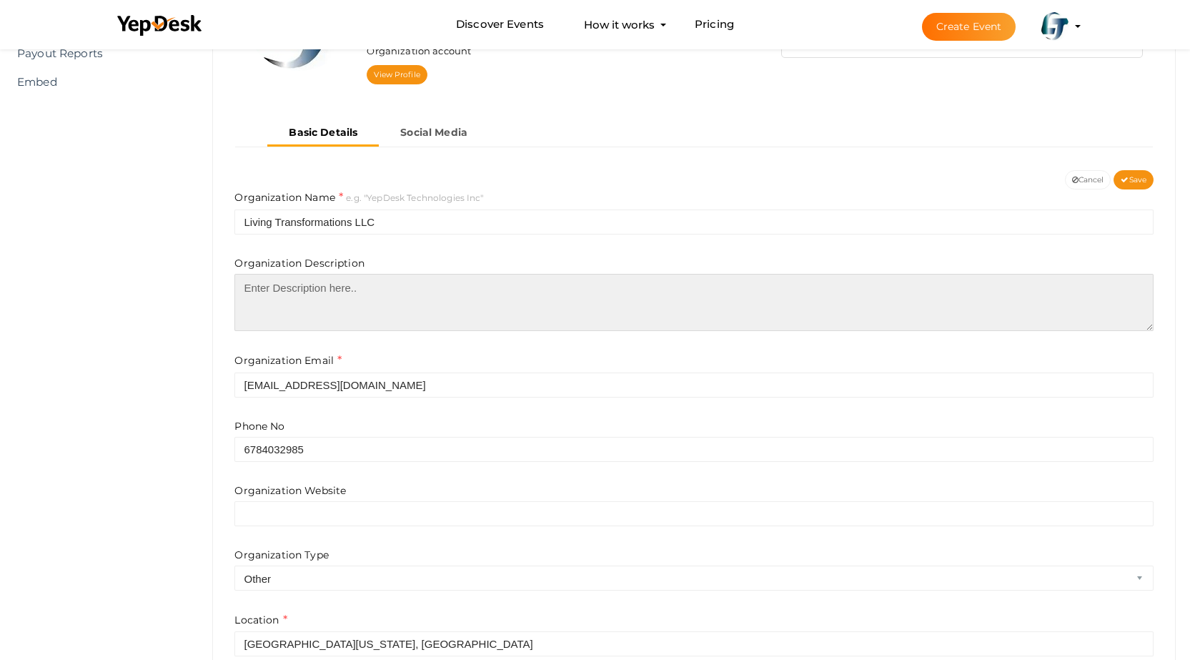
click at [378, 299] on textarea at bounding box center [693, 302] width 919 height 57
paste textarea "We believe in providing our clients with the tools necessary to manage problems…"
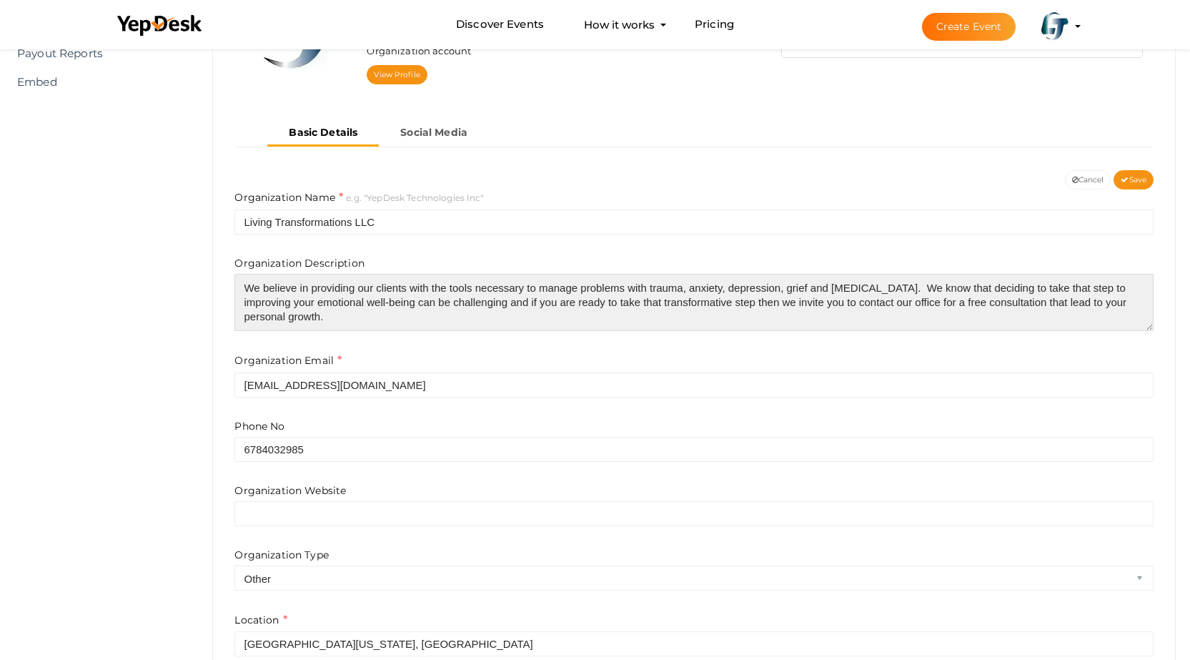
drag, startPoint x: 943, startPoint y: 288, endPoint x: 209, endPoint y: 291, distance: 733.3
click at [209, 291] on div "Profile Details View & Update your Profile Details Living Transformations LLC i…" at bounding box center [694, 337] width 992 height 952
click at [540, 315] on textarea "We know that deciding to take that step to improving your emotional well-being …" at bounding box center [693, 302] width 919 height 57
paste textarea "​Living Transformations, LLC also offers TeleMental Health / Video Counseling, …"
type textarea "We know that deciding to take that step to improving your emotional well-being …"
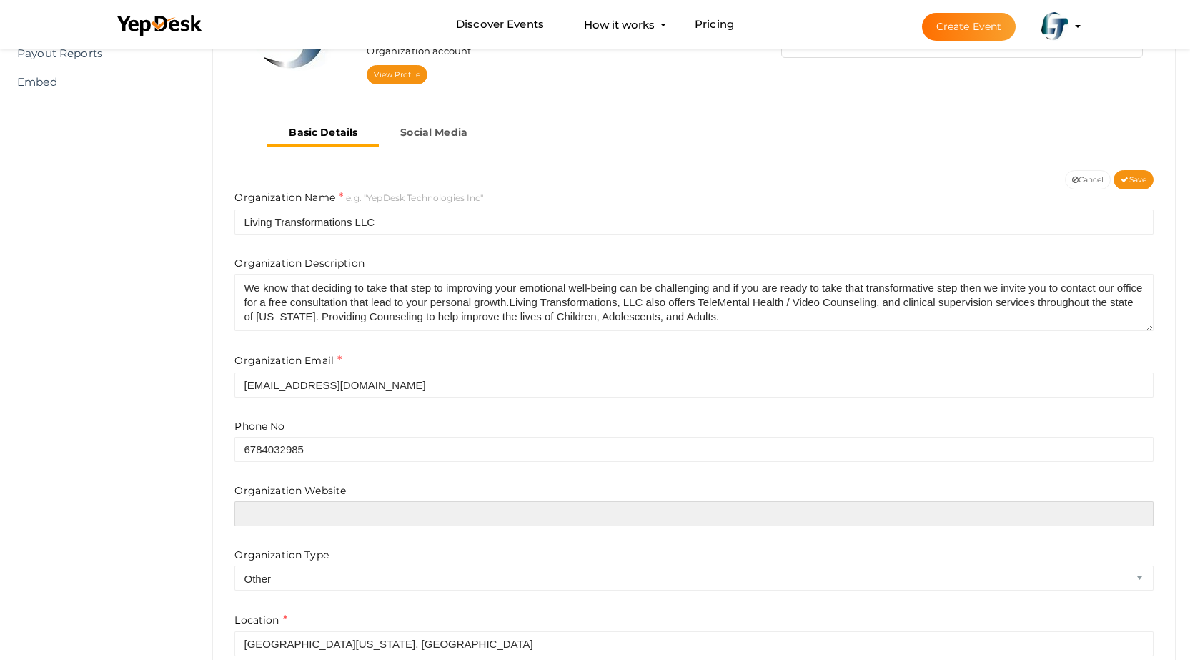
click at [271, 507] on input "text" at bounding box center [693, 513] width 919 height 25
type input "https://lt-counseling.com/"
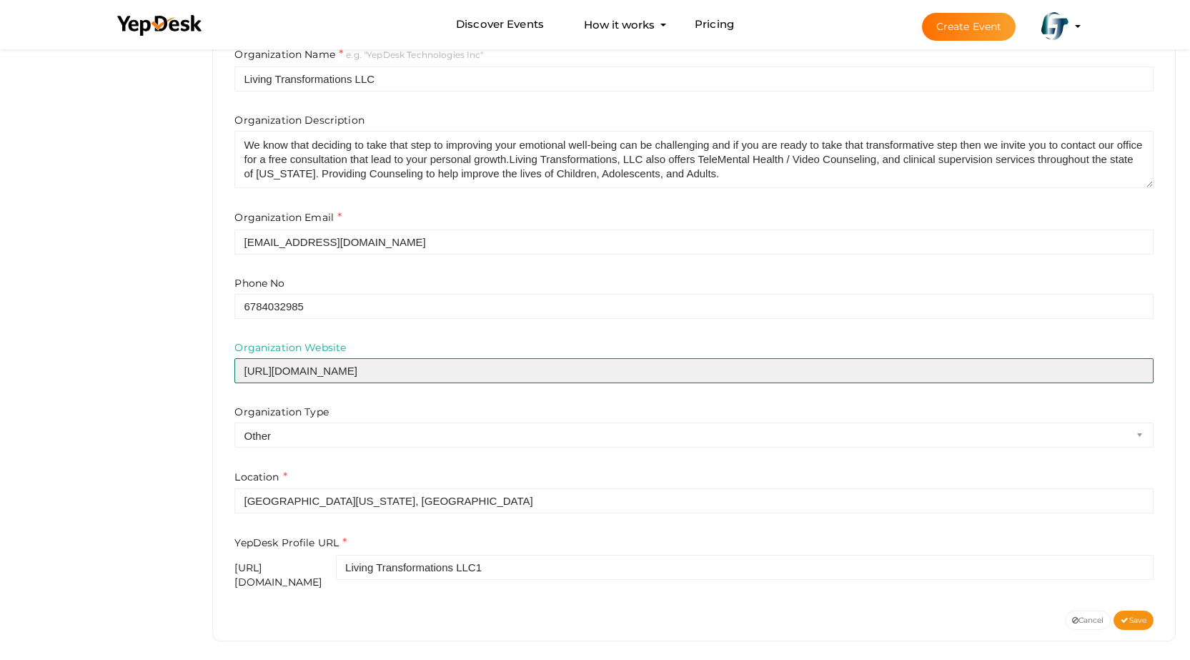
scroll to position [358, 0]
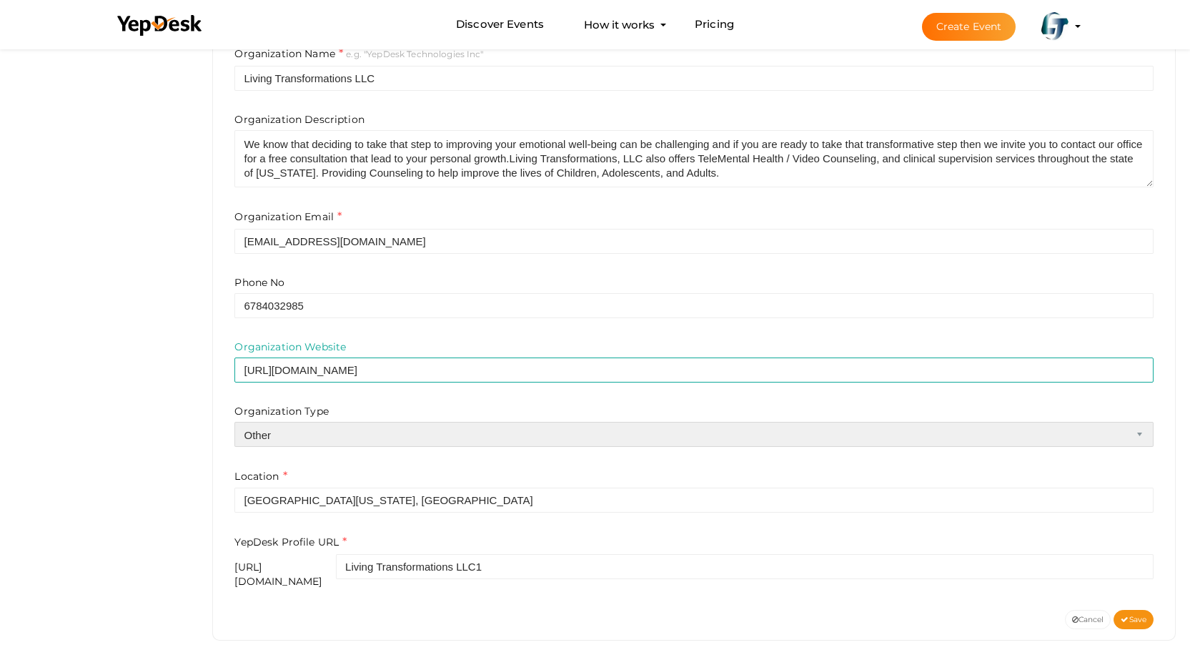
click at [393, 441] on select "Airline Corporation Educational Organization Government Organization Local Busi…" at bounding box center [693, 434] width 919 height 25
click at [432, 430] on select "Airline Corporation Educational Organization Government Organization Local Busi…" at bounding box center [693, 434] width 919 height 25
select select "5"
click at [234, 422] on select "Airline Corporation Educational Organization Government Organization Local Busi…" at bounding box center [693, 434] width 919 height 25
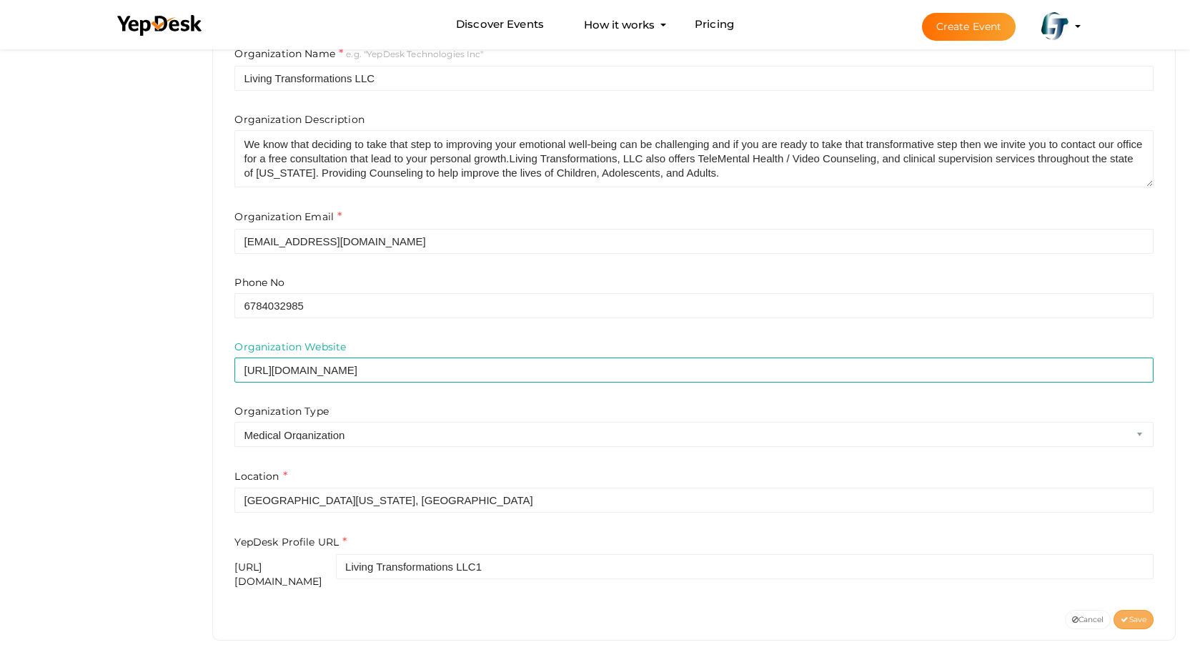
click at [1134, 615] on span "Save" at bounding box center [1134, 619] width 26 height 9
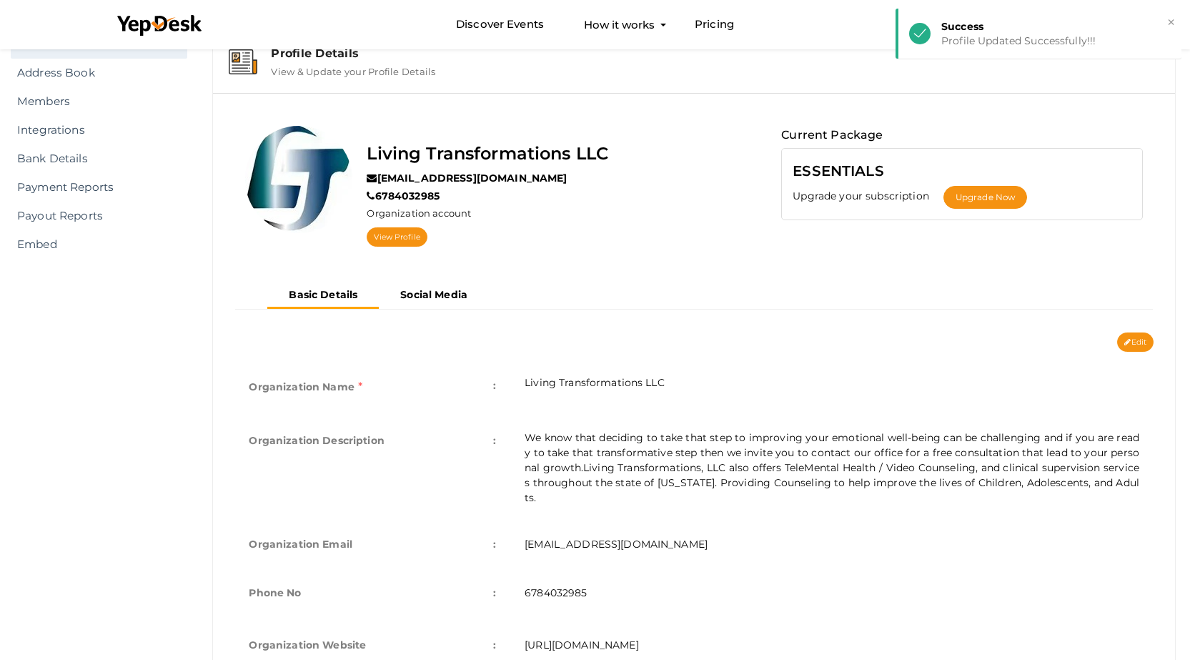
scroll to position [0, 0]
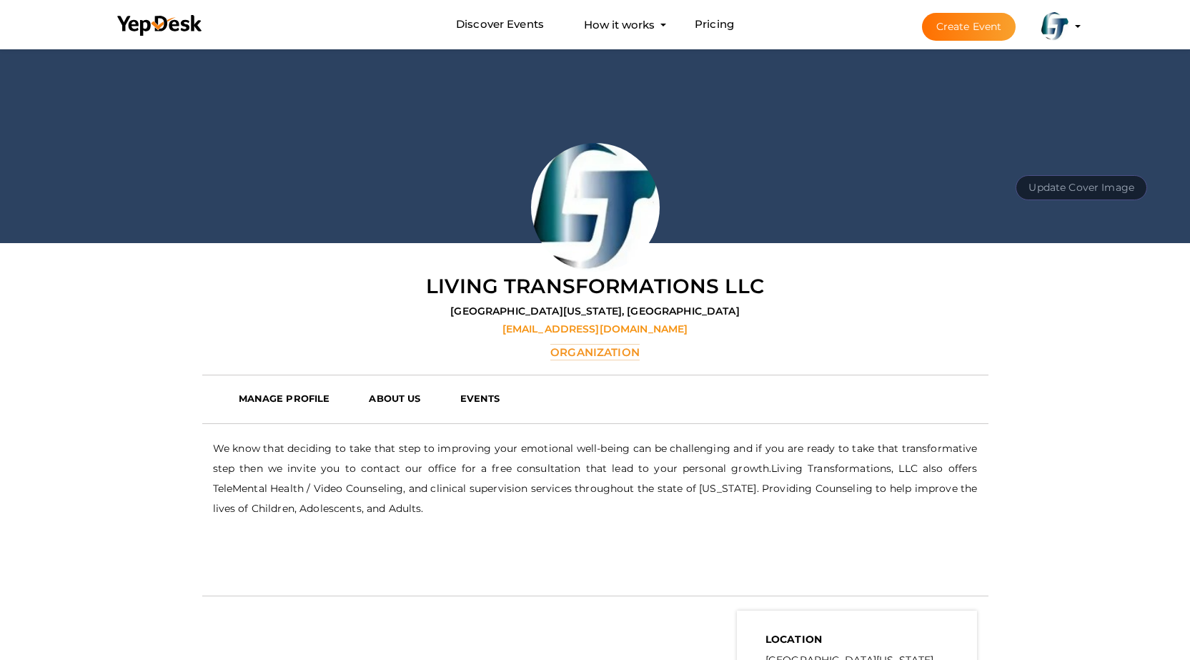
scroll to position [214, 0]
